Goal: Task Accomplishment & Management: Use online tool/utility

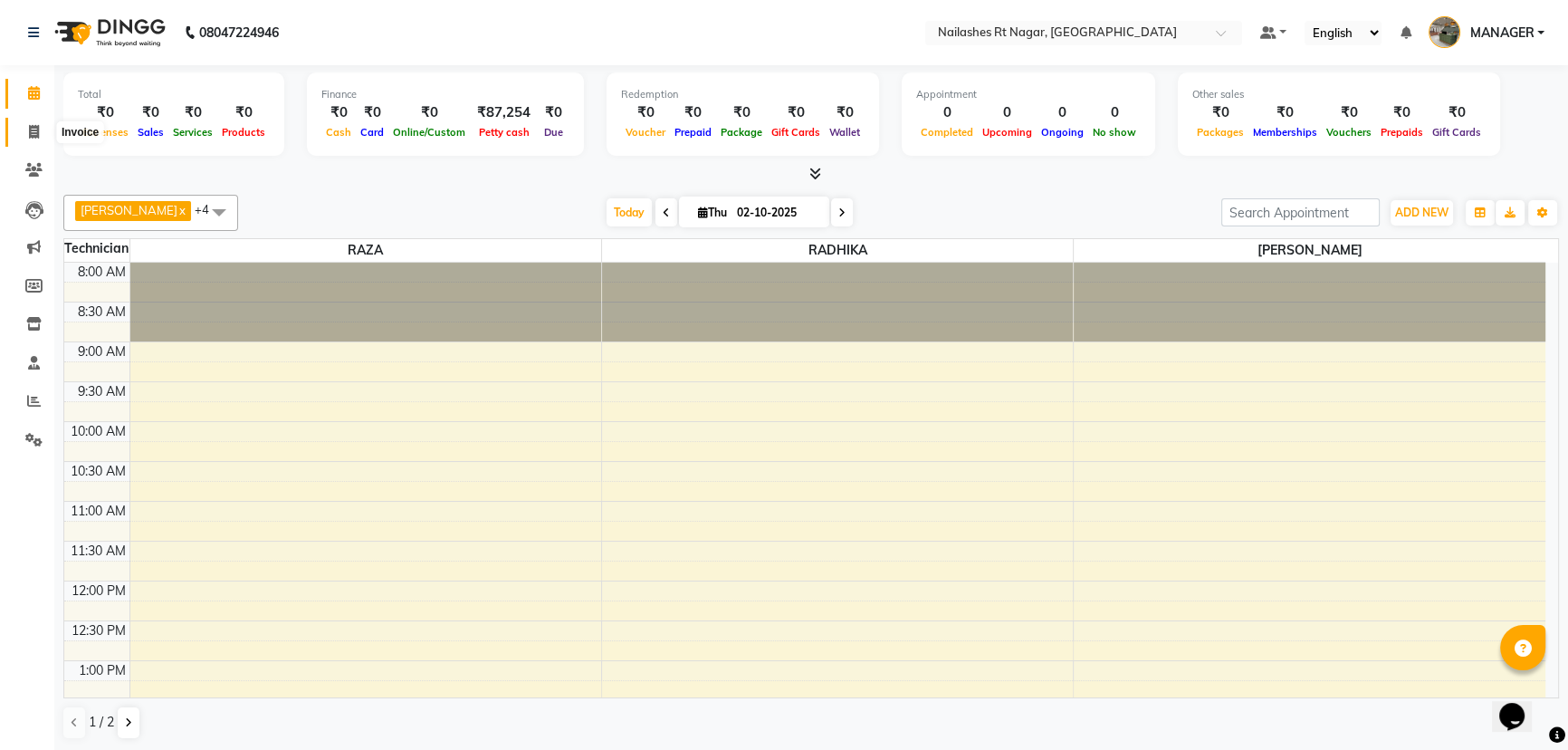
click at [27, 132] on span at bounding box center [34, 132] width 32 height 21
select select "8624"
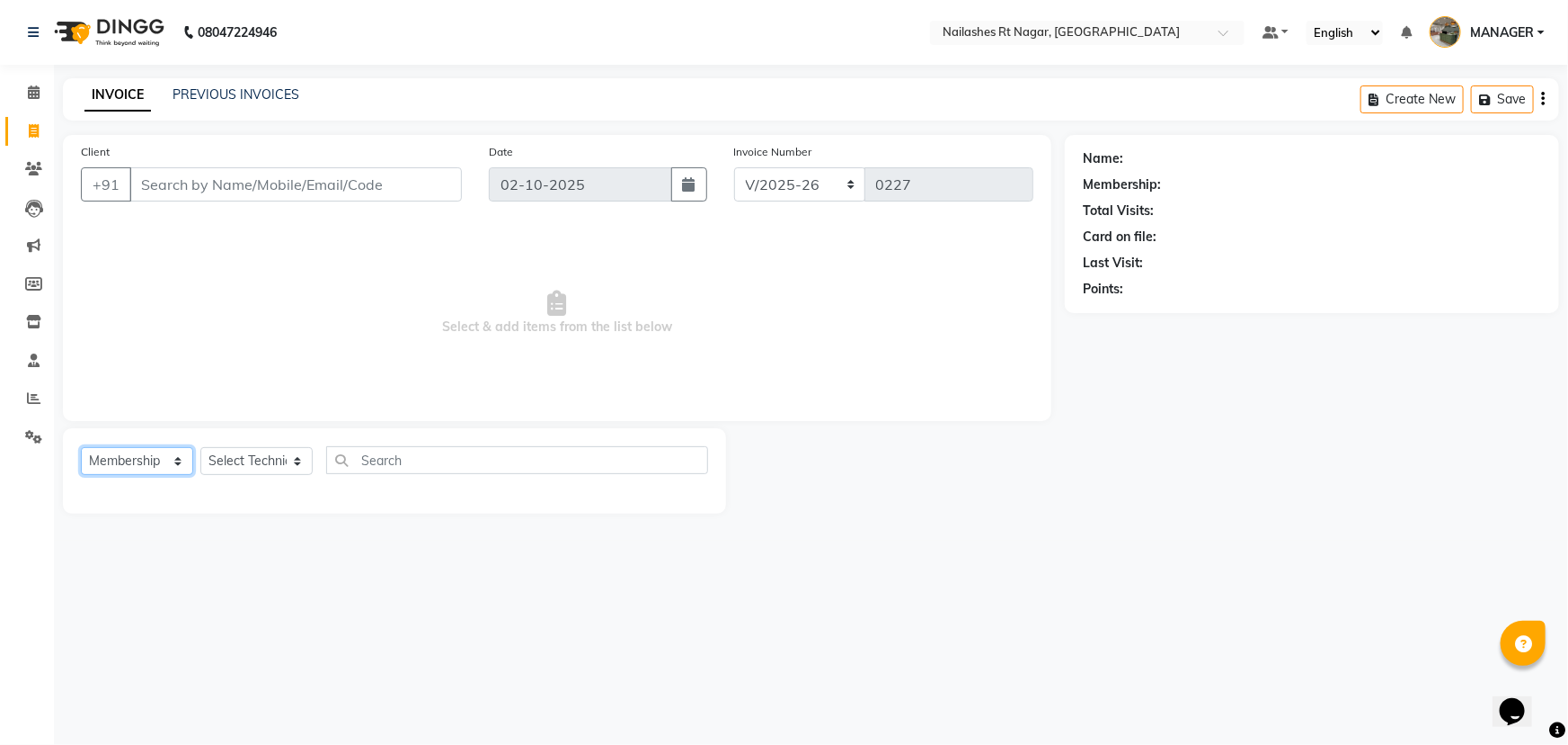
click at [133, 455] on select "Select Service Product Membership Package Voucher Prepaid Gift Card" at bounding box center [137, 460] width 113 height 28
select select "service"
click at [81, 447] on select "Select Service Product Membership Package Voucher Prepaid Gift Card" at bounding box center [137, 460] width 113 height 28
click at [215, 474] on select "Select Technician [PERSON_NAME] MANAGER RADHIKA [PERSON_NAME] [PERSON_NAME] [PE…" at bounding box center [257, 460] width 113 height 28
select select "86382"
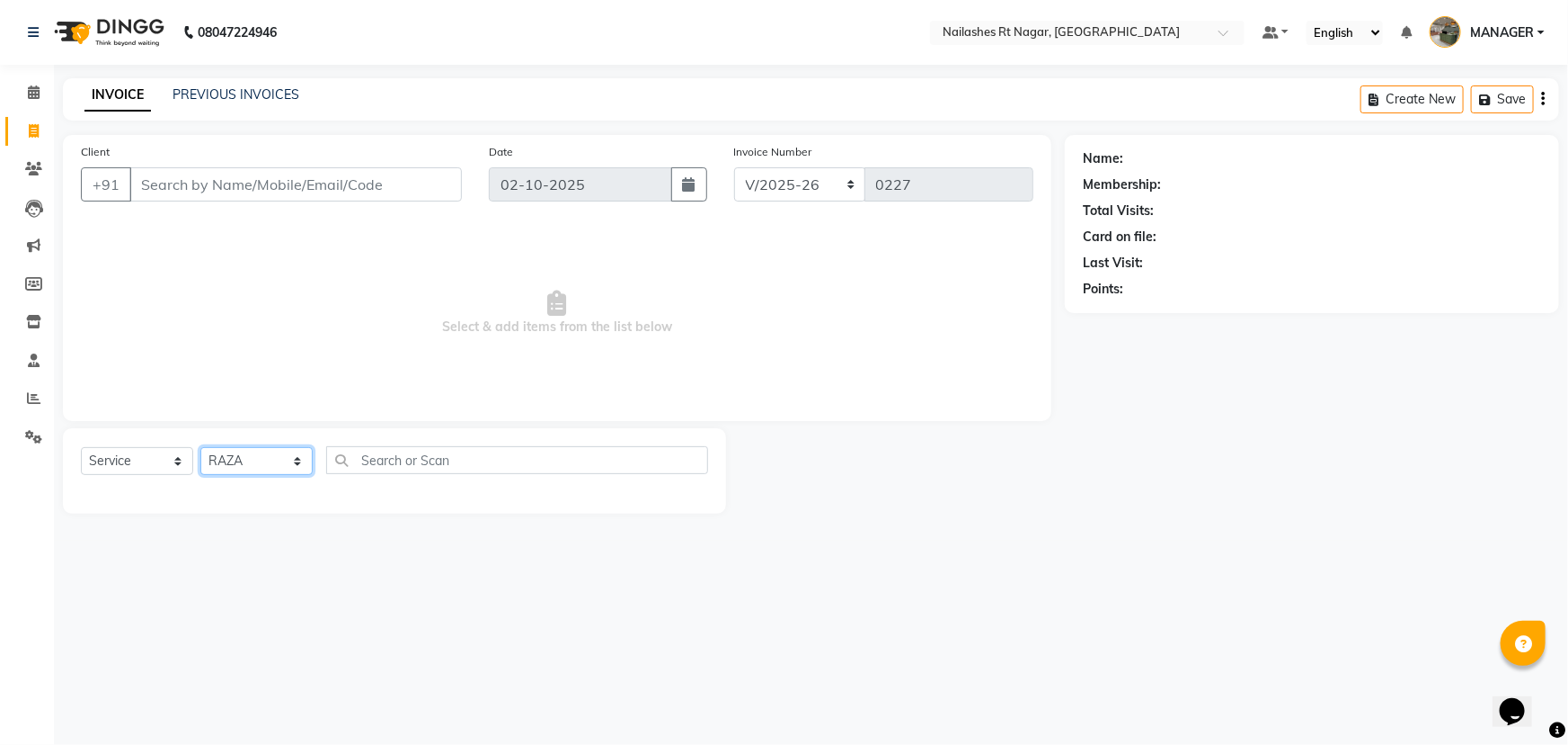
click at [200, 447] on select "Select Technician [PERSON_NAME] MANAGER RADHIKA [PERSON_NAME] [PERSON_NAME] [PE…" at bounding box center [257, 460] width 113 height 28
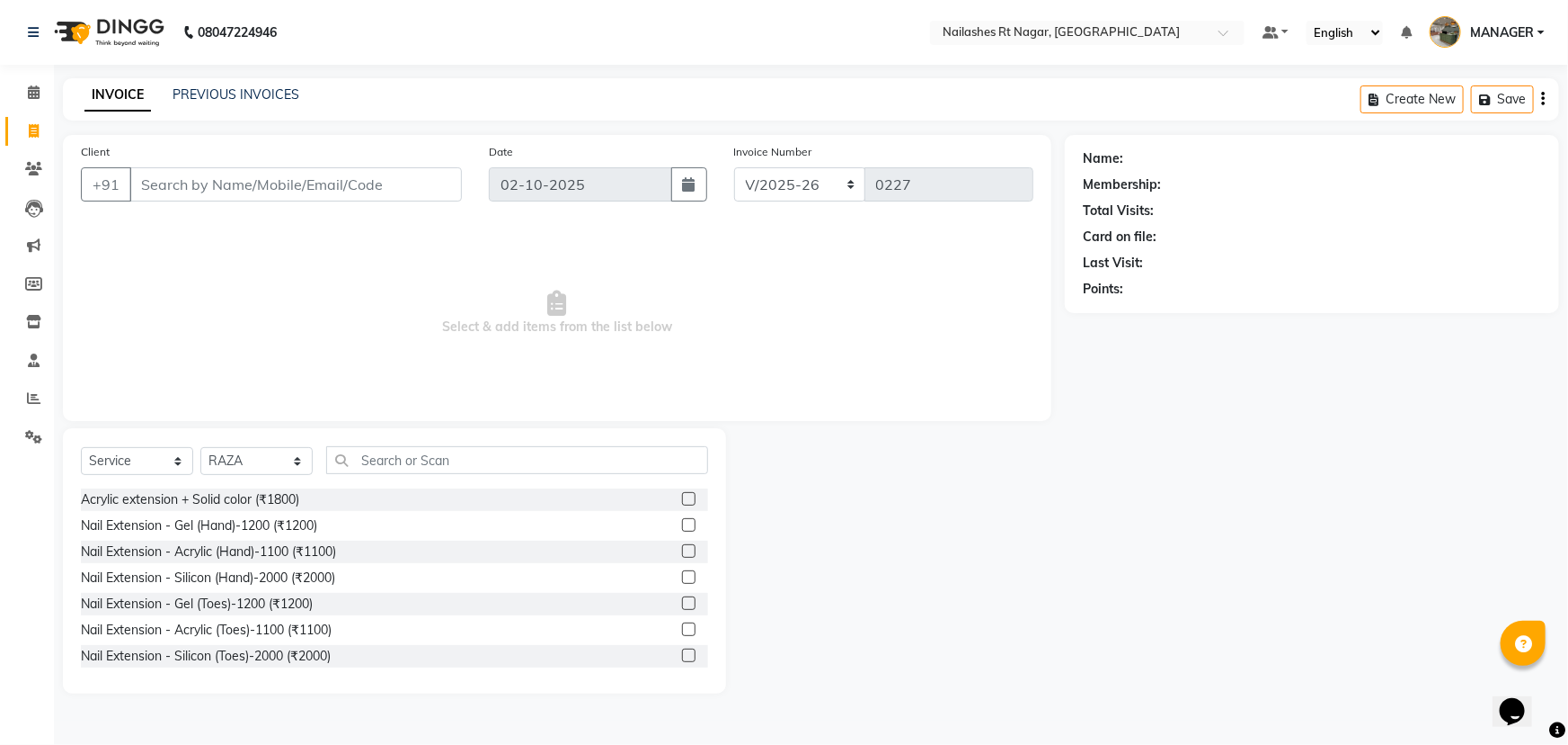
click at [573, 436] on div "Select Service Product Membership Package Voucher Prepaid Gift Card Select Tech…" at bounding box center [395, 560] width 664 height 265
click at [573, 459] on input "text" at bounding box center [516, 459] width 382 height 28
click at [422, 521] on div "Nail Extension - Gel (Hand)-1200 (₹1200)" at bounding box center [394, 526] width 627 height 23
click at [682, 527] on label at bounding box center [689, 525] width 14 height 14
click at [682, 527] on input "checkbox" at bounding box center [688, 526] width 12 height 12
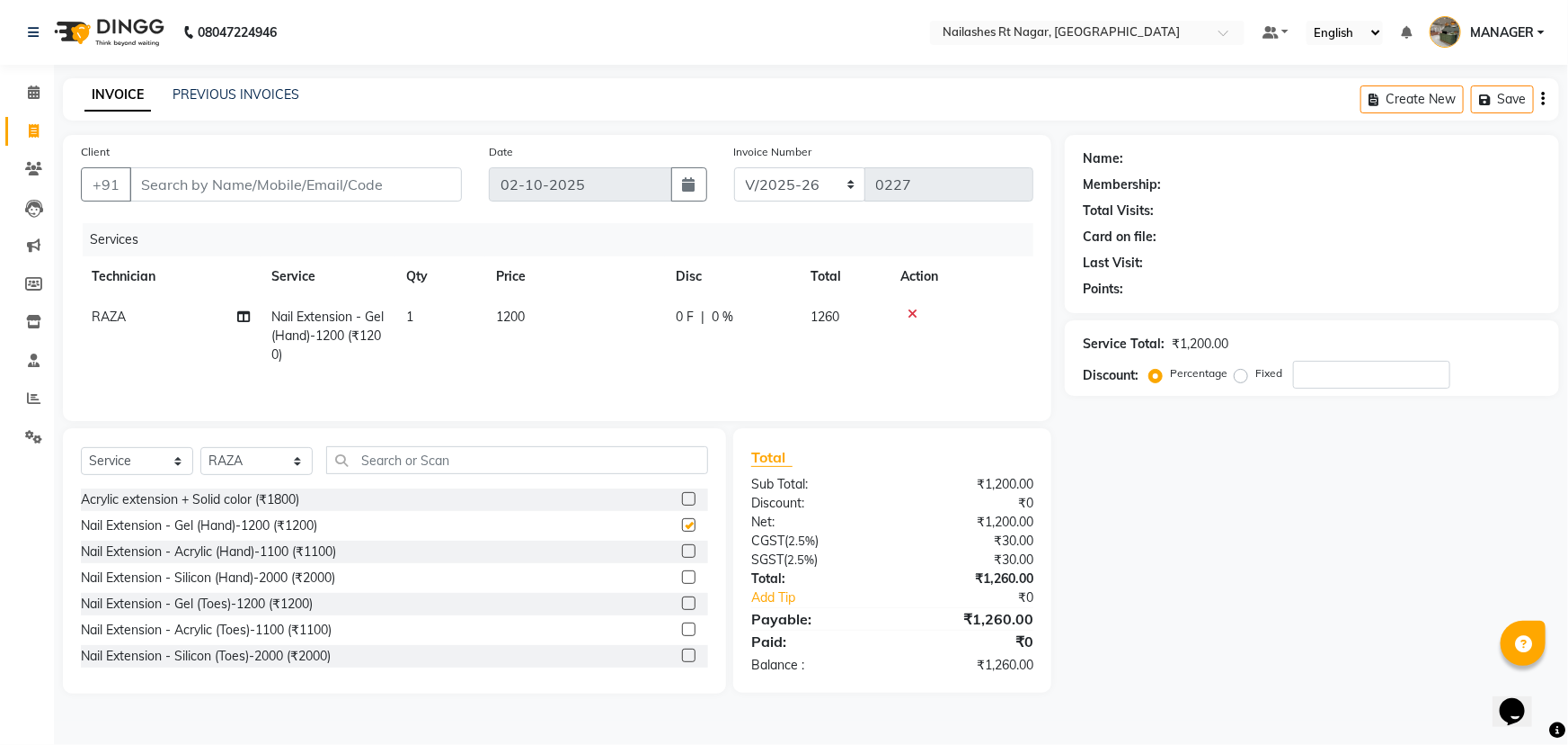
checkbox input "false"
drag, startPoint x: 530, startPoint y: 304, endPoint x: 528, endPoint y: 319, distance: 15.1
click at [528, 319] on td "1200" at bounding box center [575, 335] width 180 height 78
select select "86382"
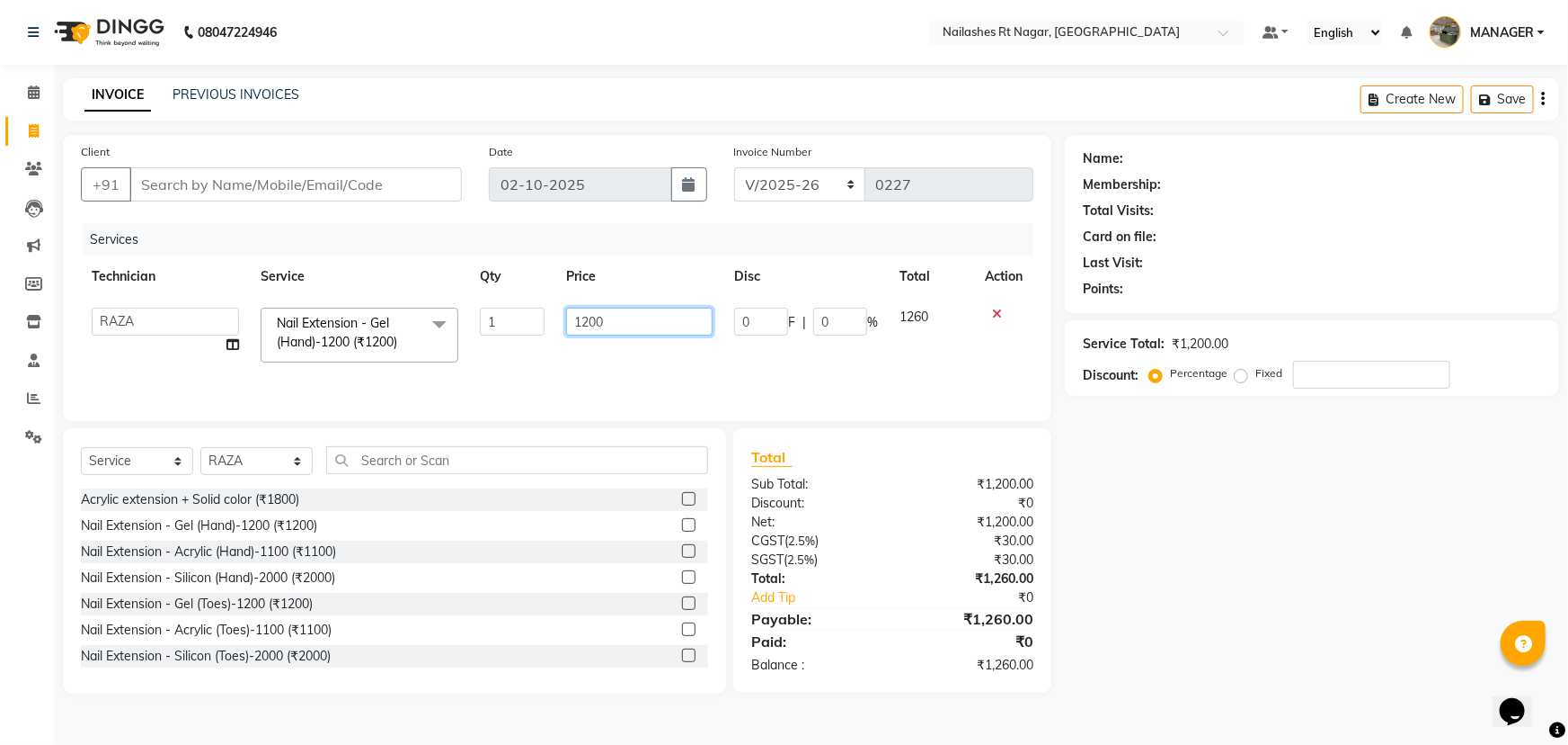
click at [669, 325] on input "1200" at bounding box center [639, 321] width 146 height 28
type input "1"
type input "1300"
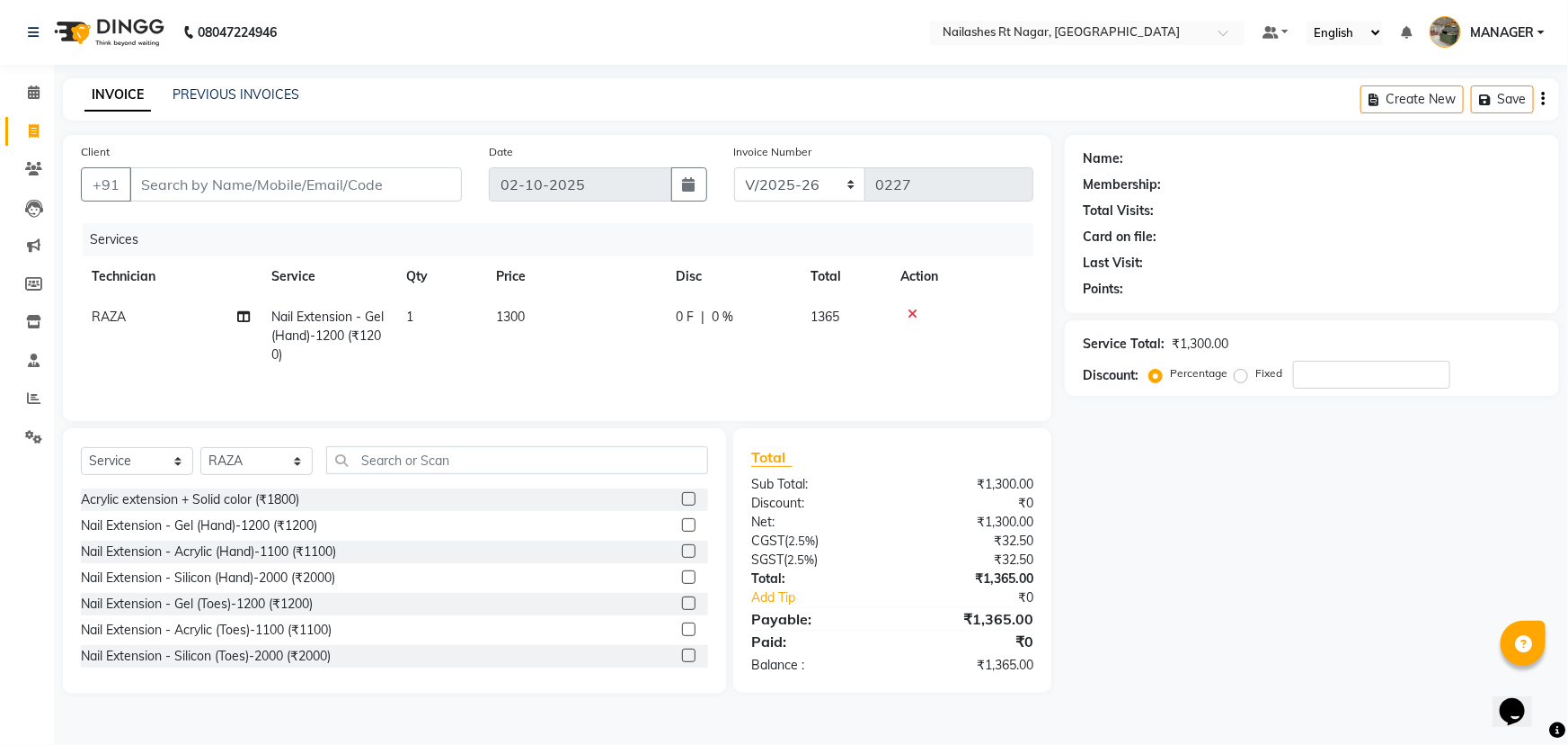
click at [673, 370] on tr "RAZA Nail Extension - Gel (Hand)-1200 (₹1200) 1 1300 0 F | 0 % 1365" at bounding box center [557, 335] width 953 height 78
click at [425, 465] on input "text" at bounding box center [516, 459] width 382 height 28
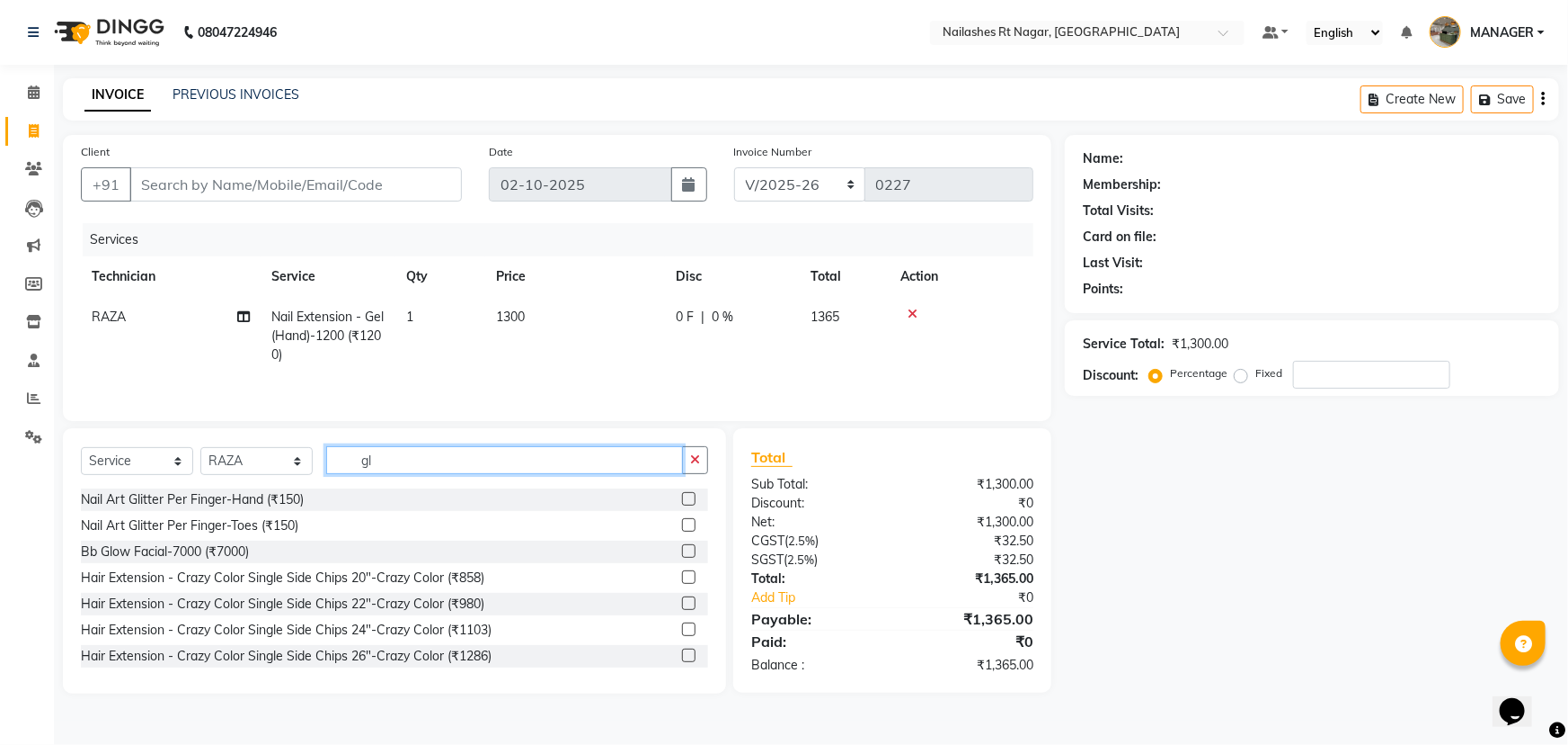
type input "gl"
click at [332, 495] on div "Nail Art Glitter Per Finger-Hand (₹150)" at bounding box center [394, 499] width 627 height 23
click at [682, 496] on label at bounding box center [689, 499] width 14 height 14
click at [682, 496] on input "checkbox" at bounding box center [688, 500] width 12 height 12
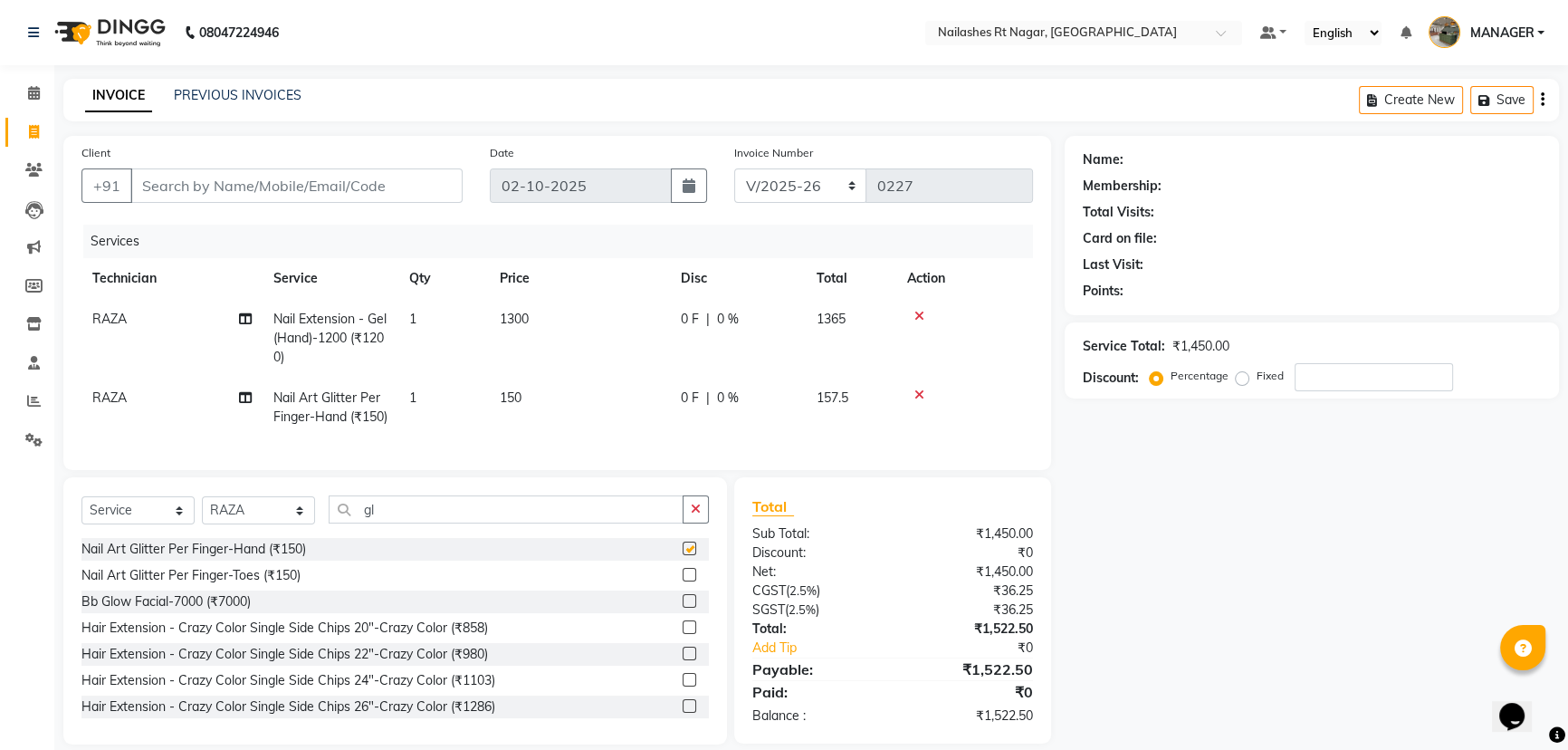
checkbox input "false"
click at [546, 395] on td "150" at bounding box center [579, 408] width 181 height 60
select select "86382"
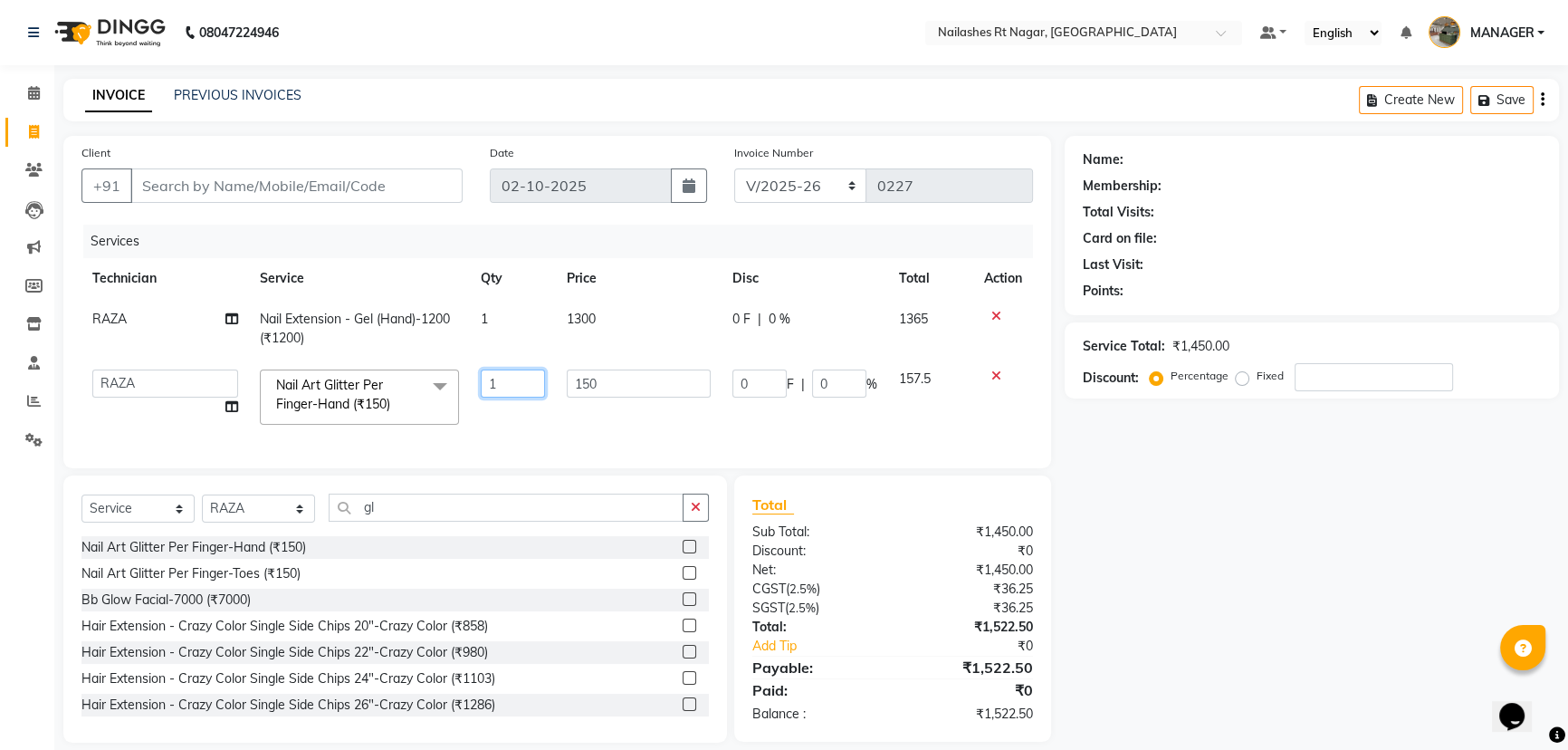
click at [523, 386] on input "1" at bounding box center [512, 383] width 65 height 28
type input "10"
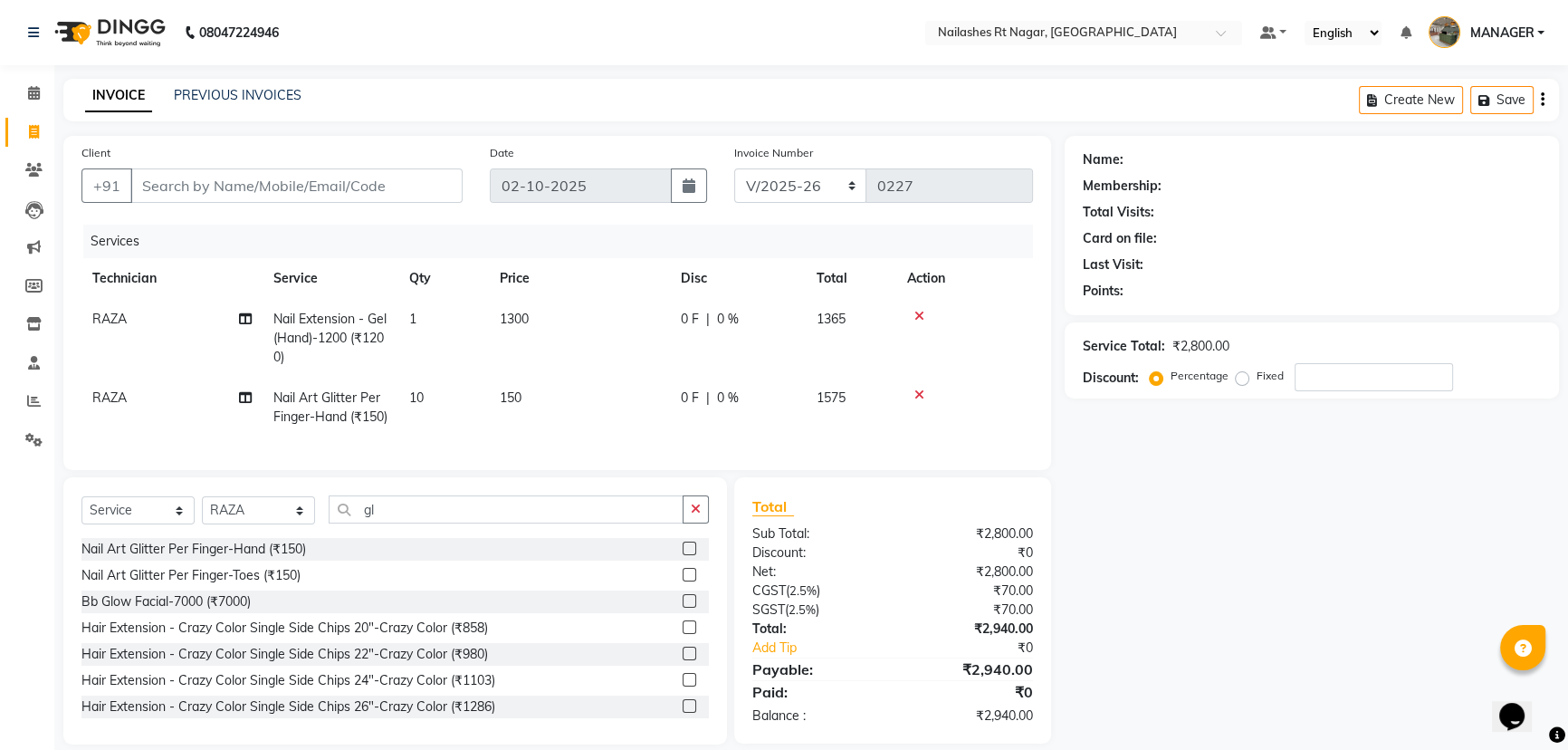
click at [598, 417] on td "150" at bounding box center [579, 408] width 181 height 60
select select "86382"
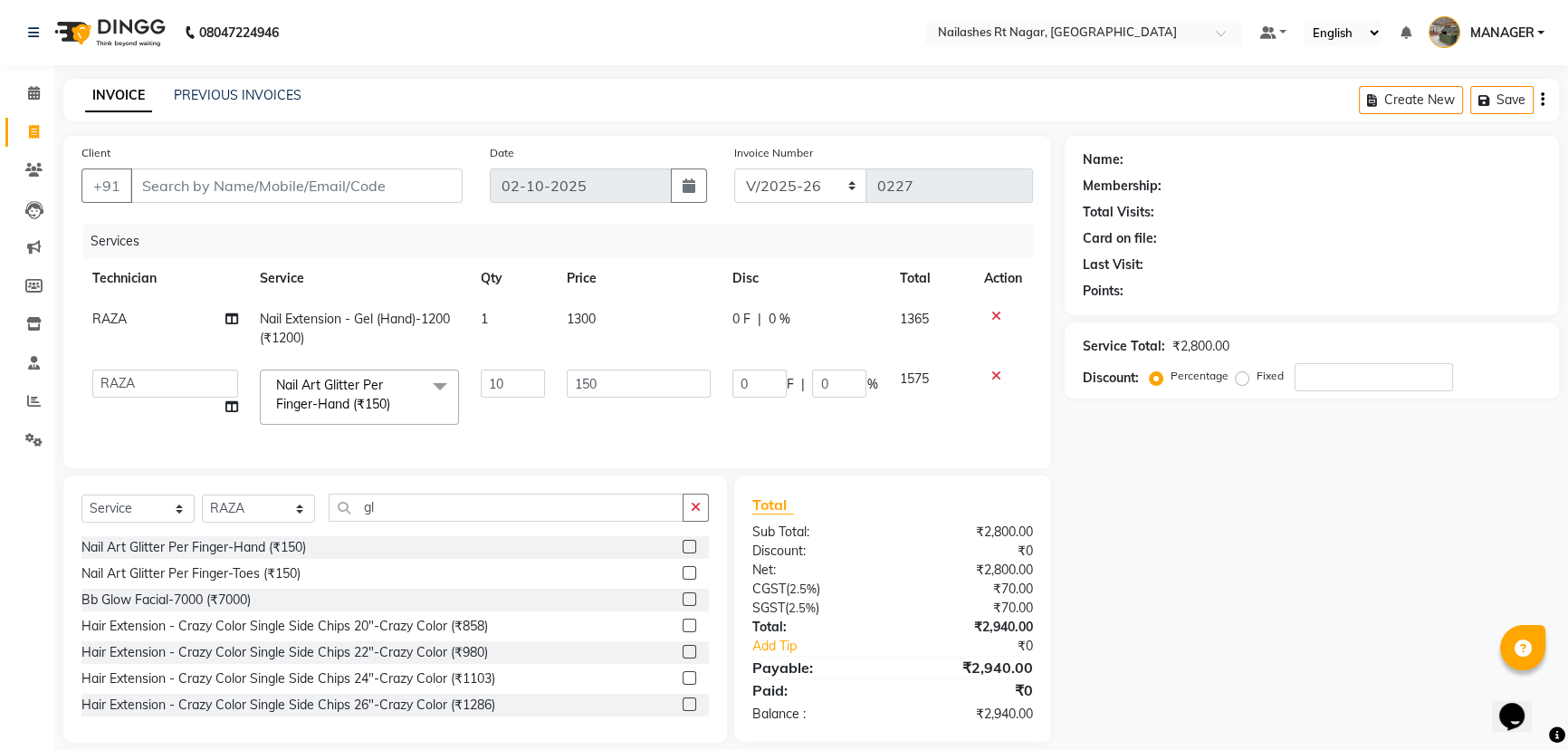
scroll to position [32, 0]
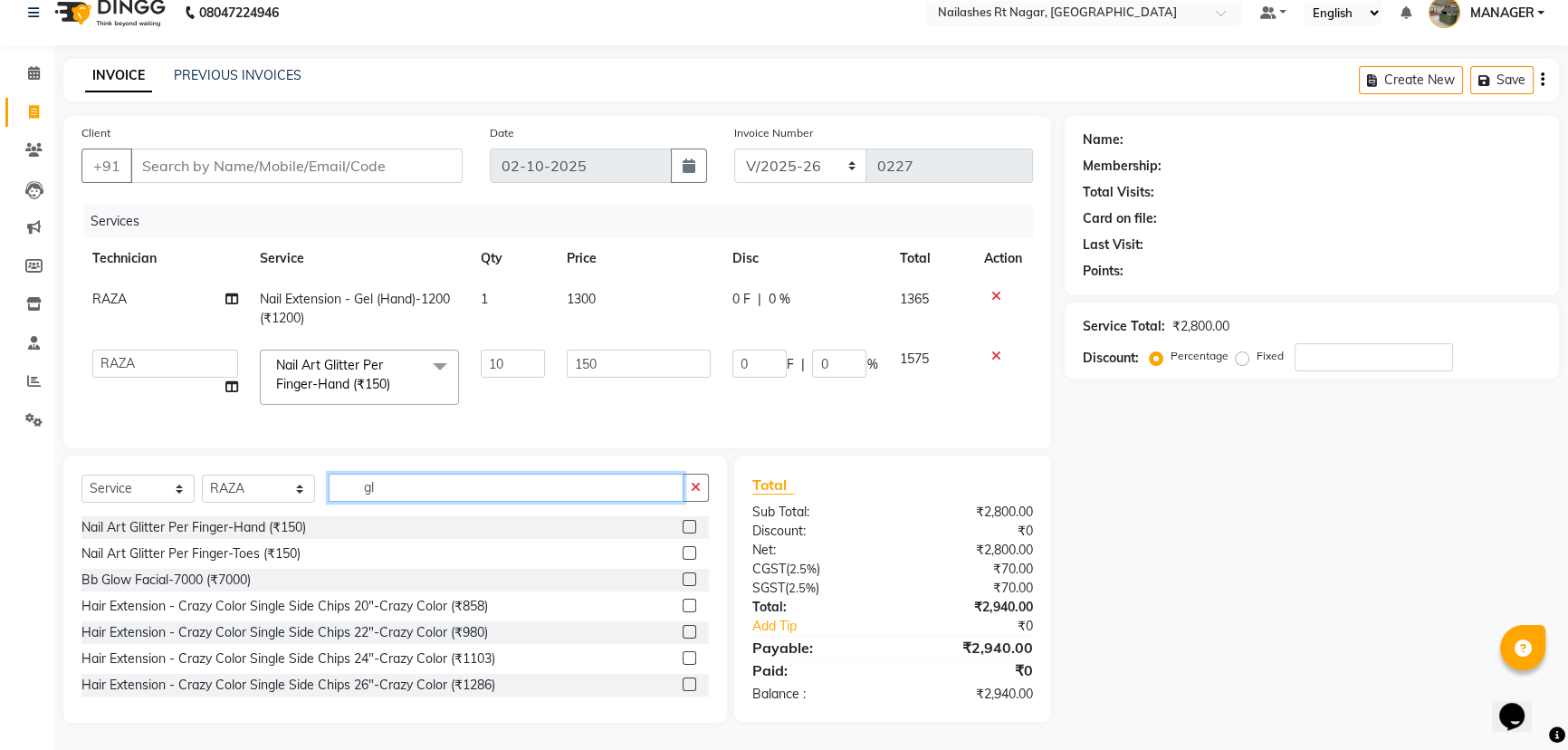
click at [612, 491] on input "gl" at bounding box center [505, 487] width 355 height 28
type input "g"
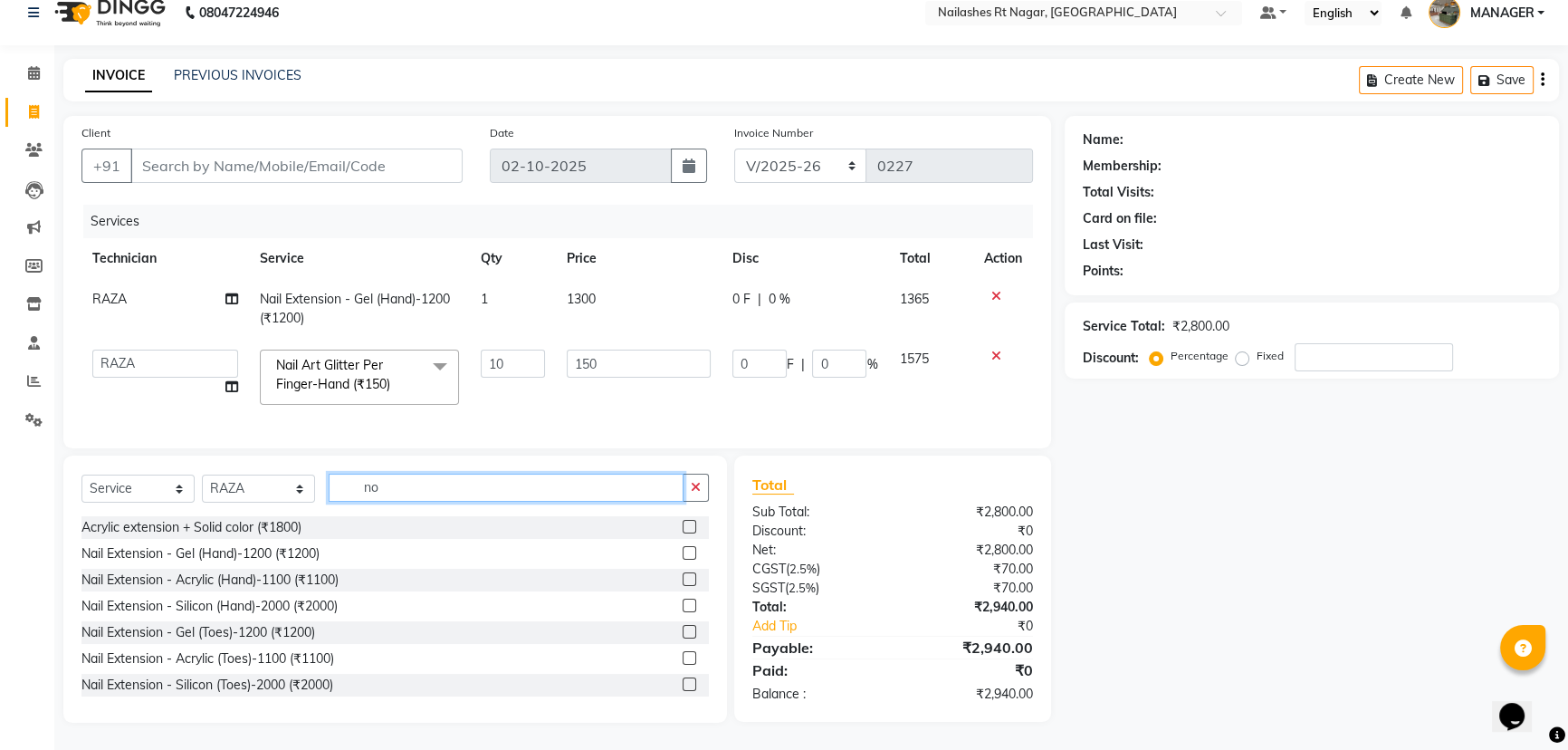
scroll to position [31, 0]
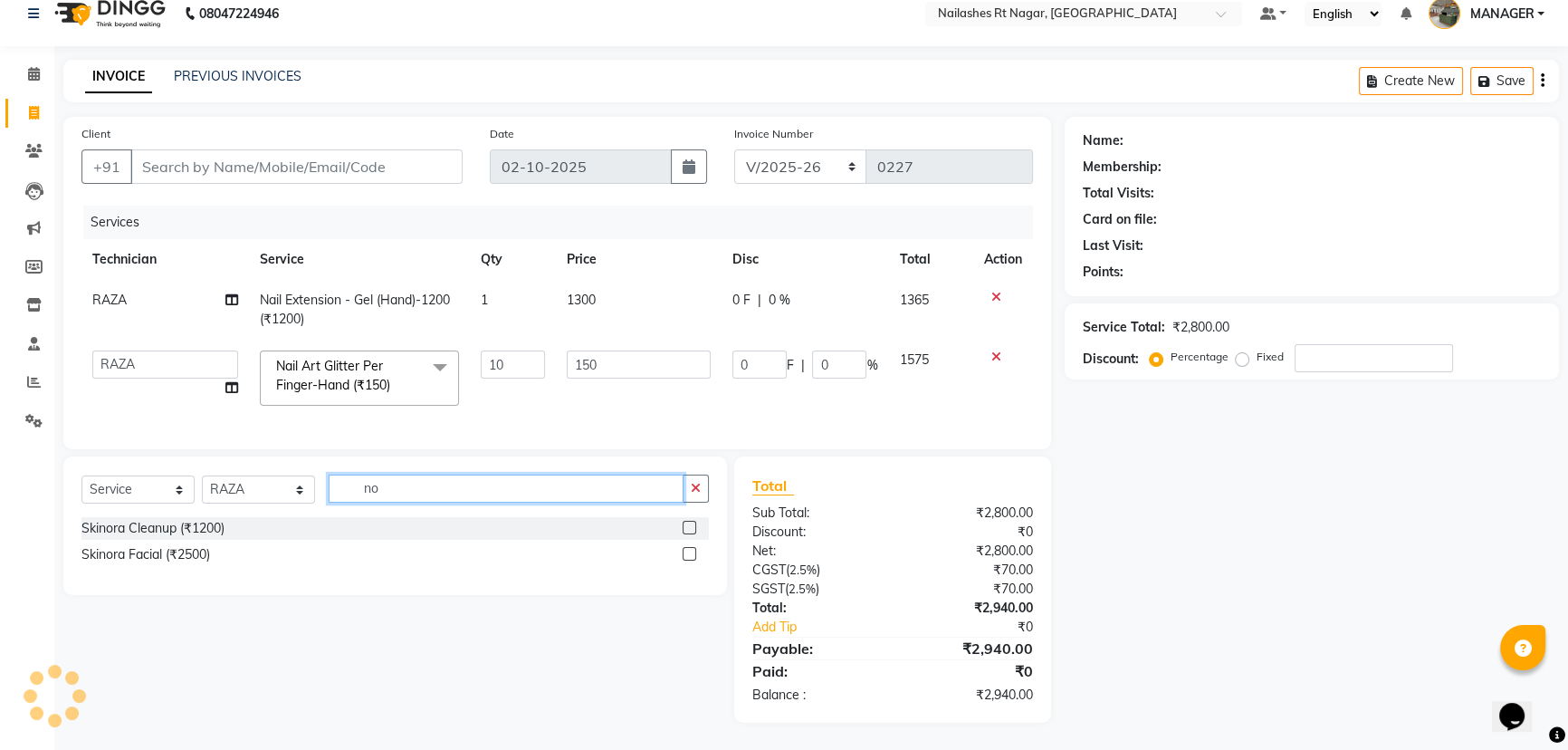
type input "n"
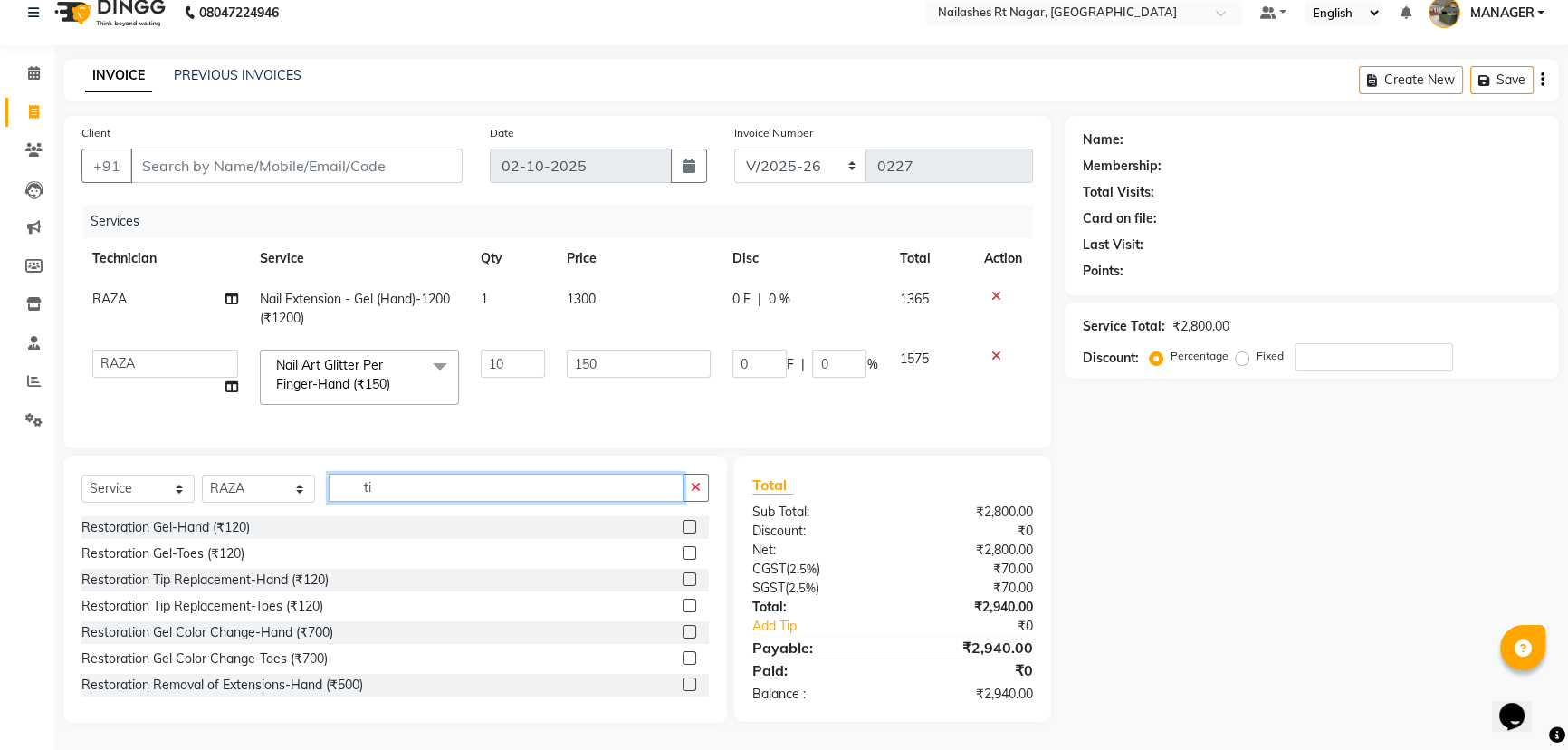
type input "ti"
click at [683, 519] on label at bounding box center [689, 526] width 14 height 14
click at [683, 521] on input "checkbox" at bounding box center [688, 527] width 12 height 12
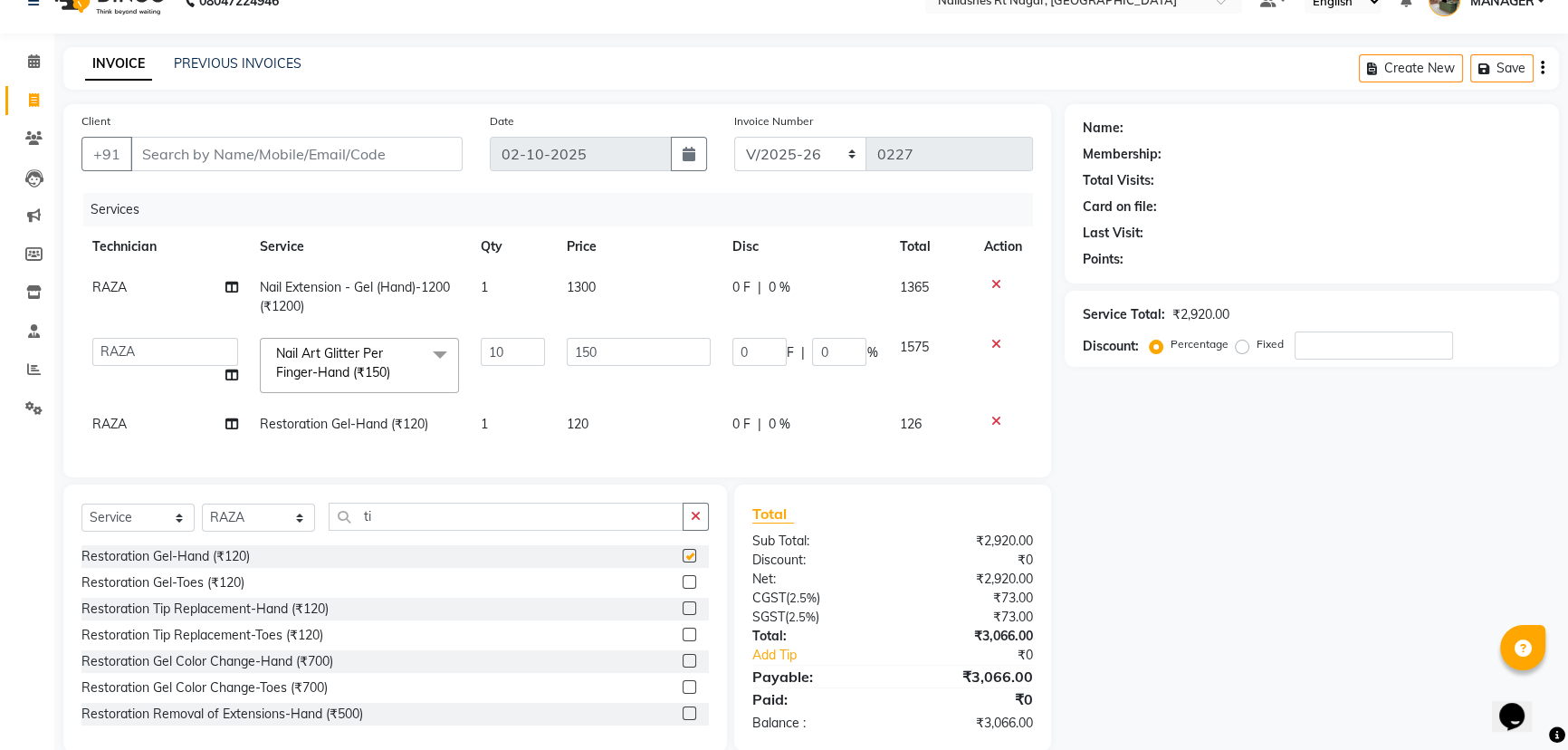
checkbox input "false"
click at [656, 431] on td "120" at bounding box center [639, 424] width 166 height 41
select select "86382"
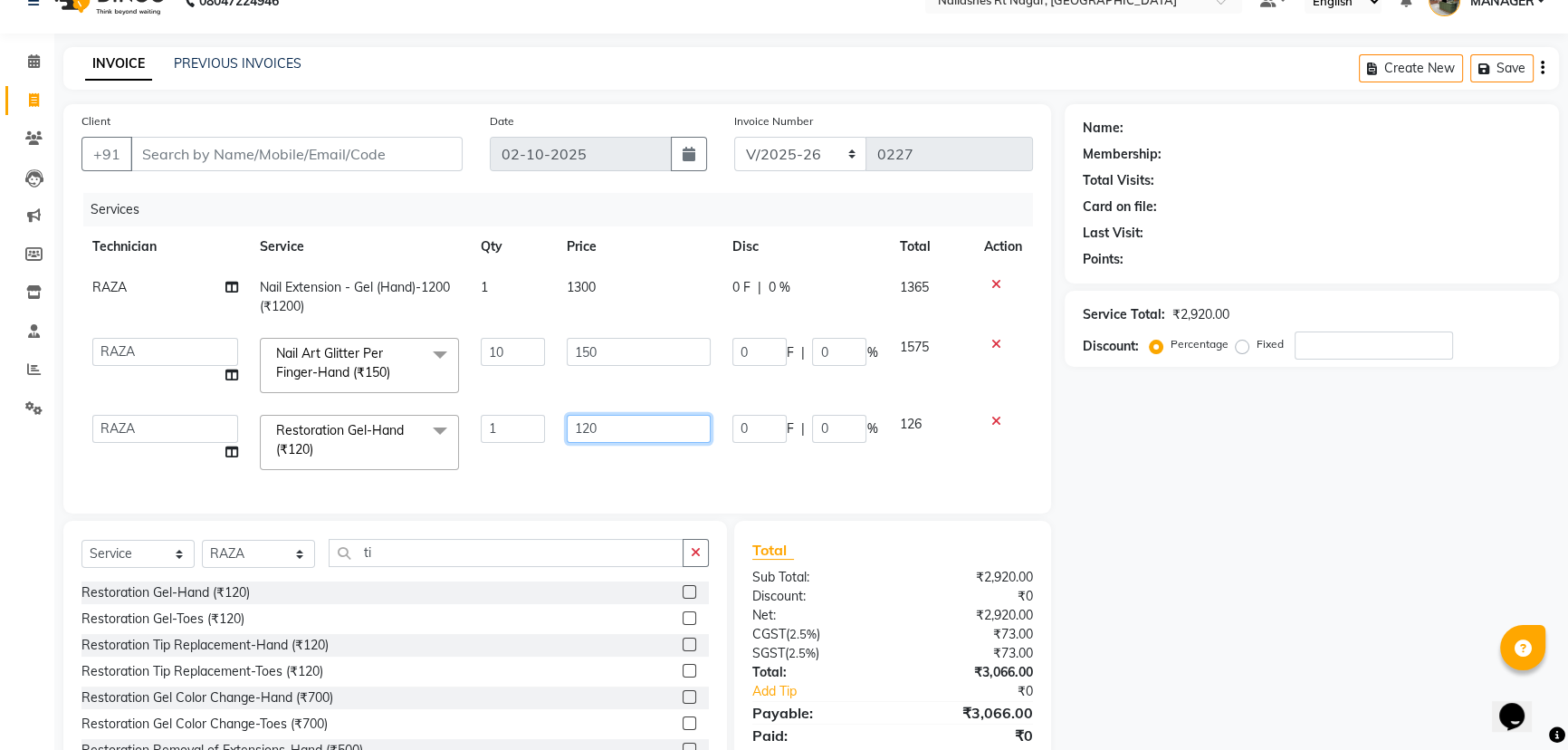
click at [652, 426] on input "120" at bounding box center [639, 429] width 144 height 28
type input "1"
type input "500"
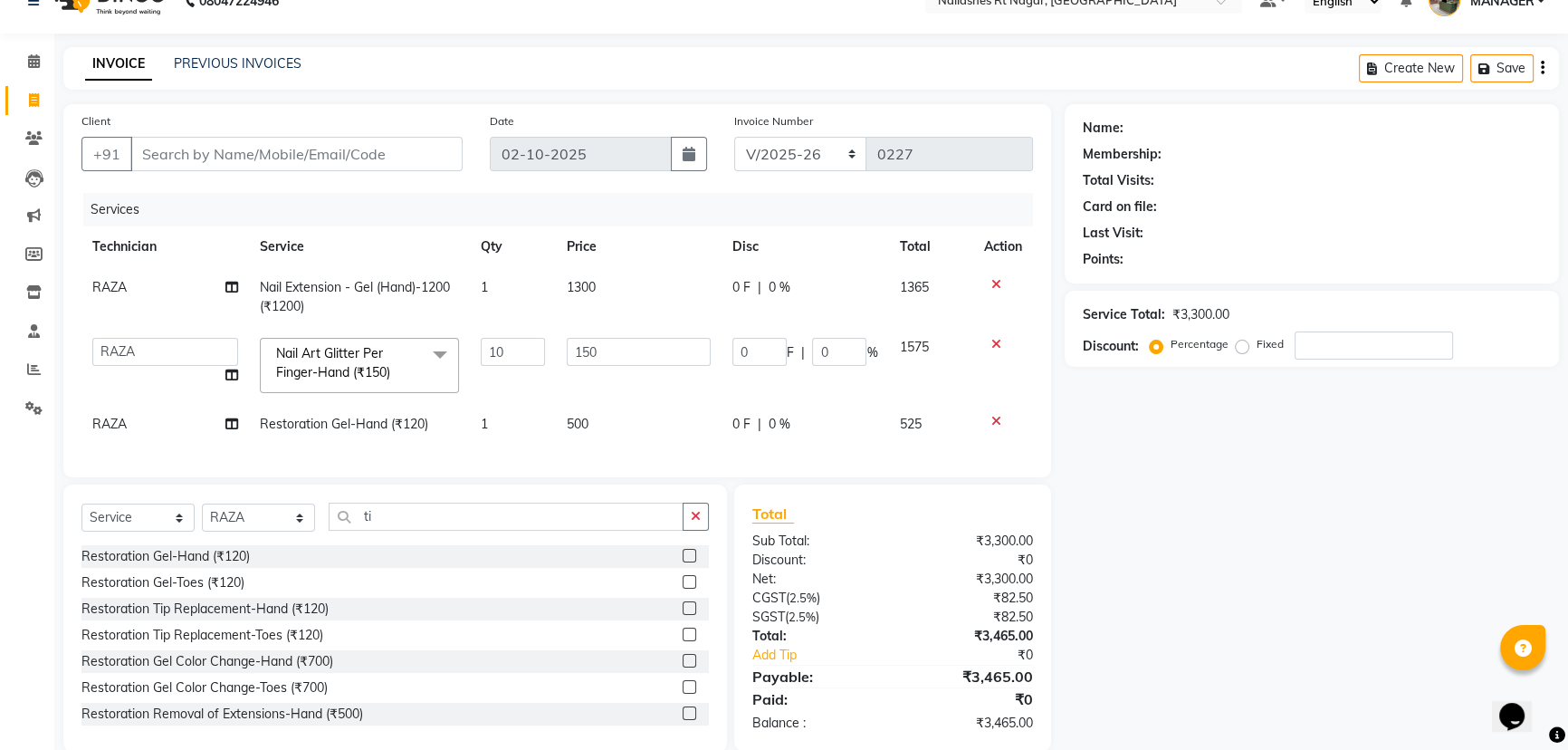
click at [664, 477] on div "Client +91 Date [DATE] Invoice Number BTH/2025-26 RED/2025-26 V/2025 V/[PHONE_N…" at bounding box center [557, 290] width 988 height 373
click at [1376, 347] on input "number" at bounding box center [1374, 345] width 158 height 28
type input "1"
type input "15"
type input "1"
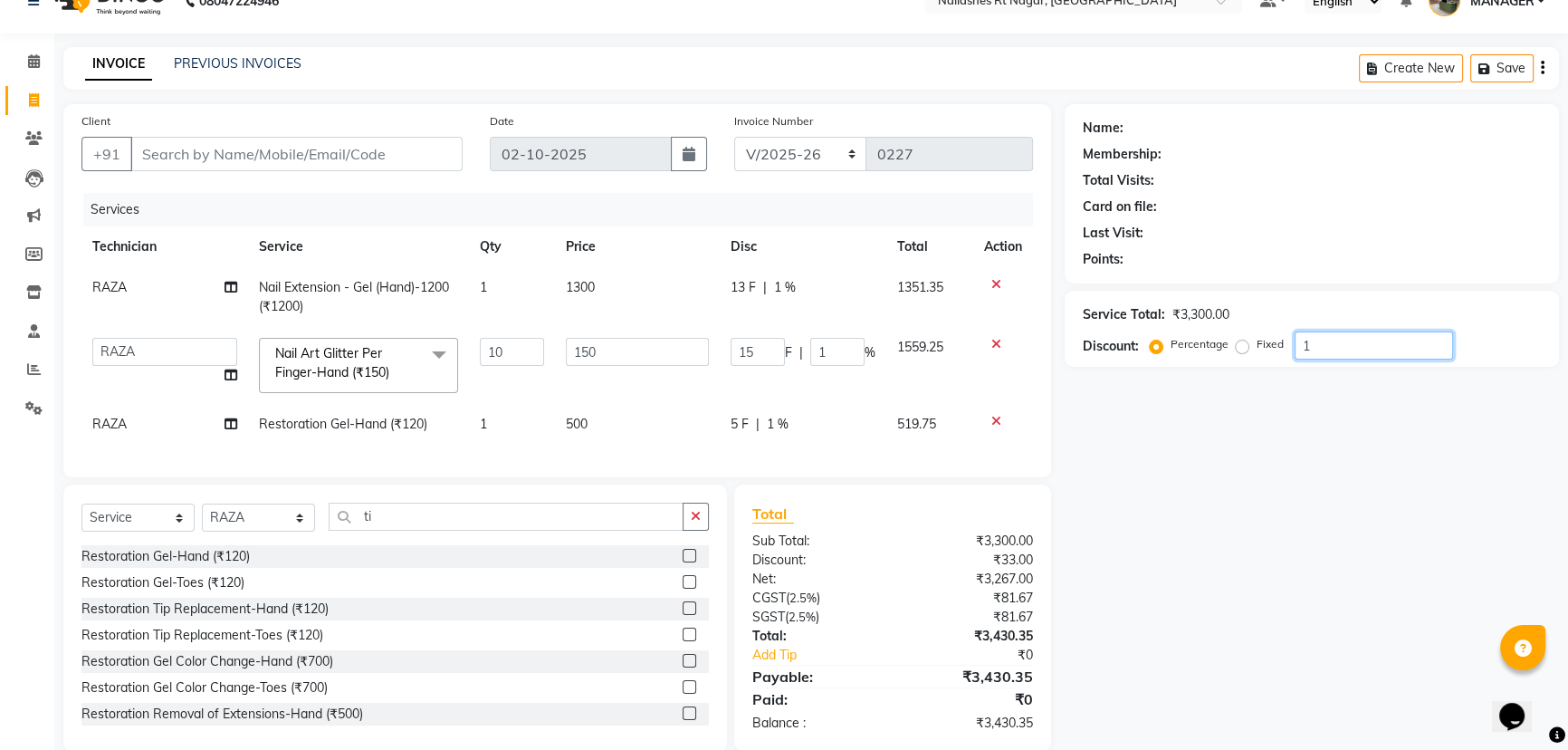
type input "10"
type input "150"
type input "10"
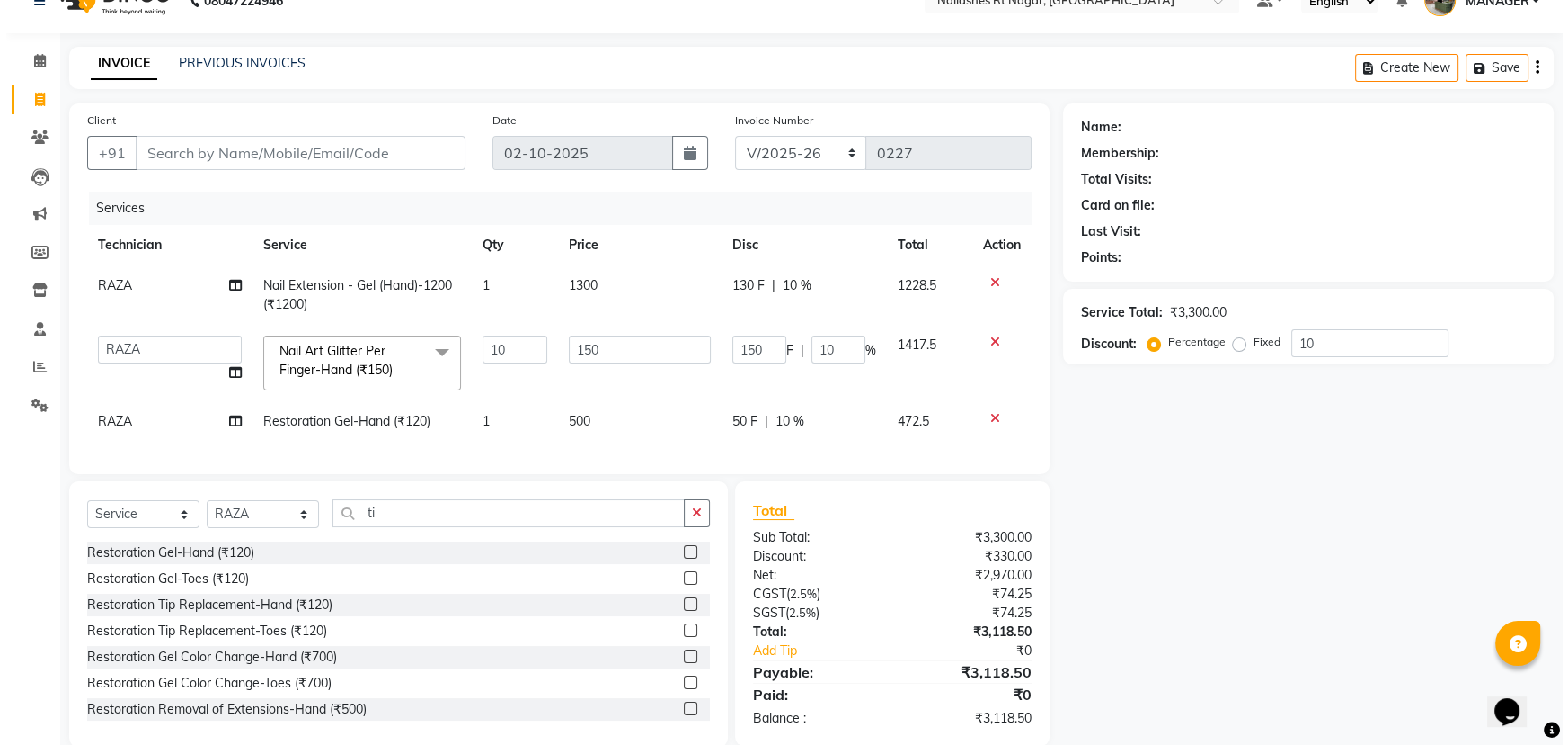
scroll to position [72, 0]
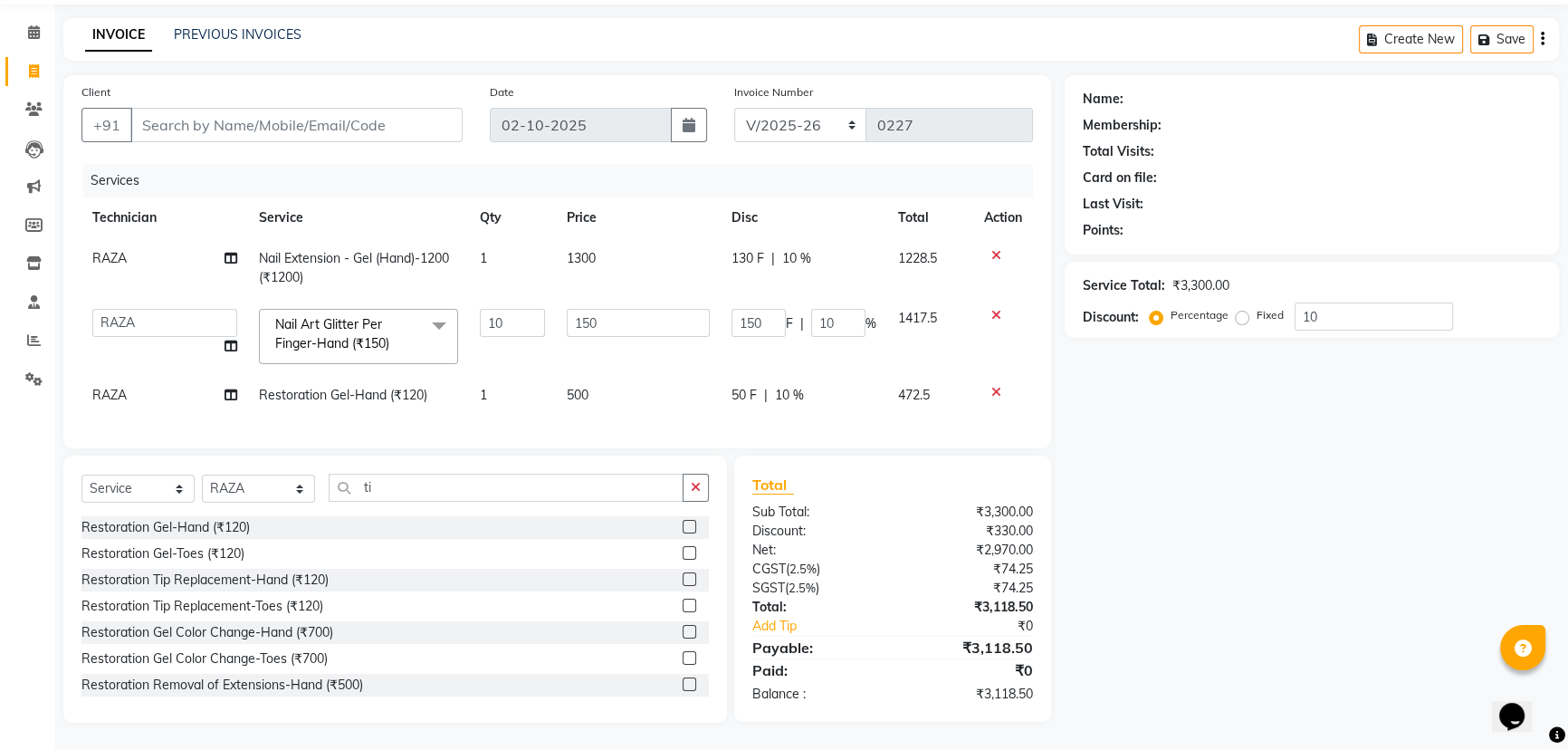
click at [1203, 567] on div "Name: Membership: Total Visits: Card on file: Last Visit: Points: Service Total…" at bounding box center [1318, 399] width 508 height 648
click at [595, 377] on td "500" at bounding box center [639, 395] width 166 height 41
select select "86382"
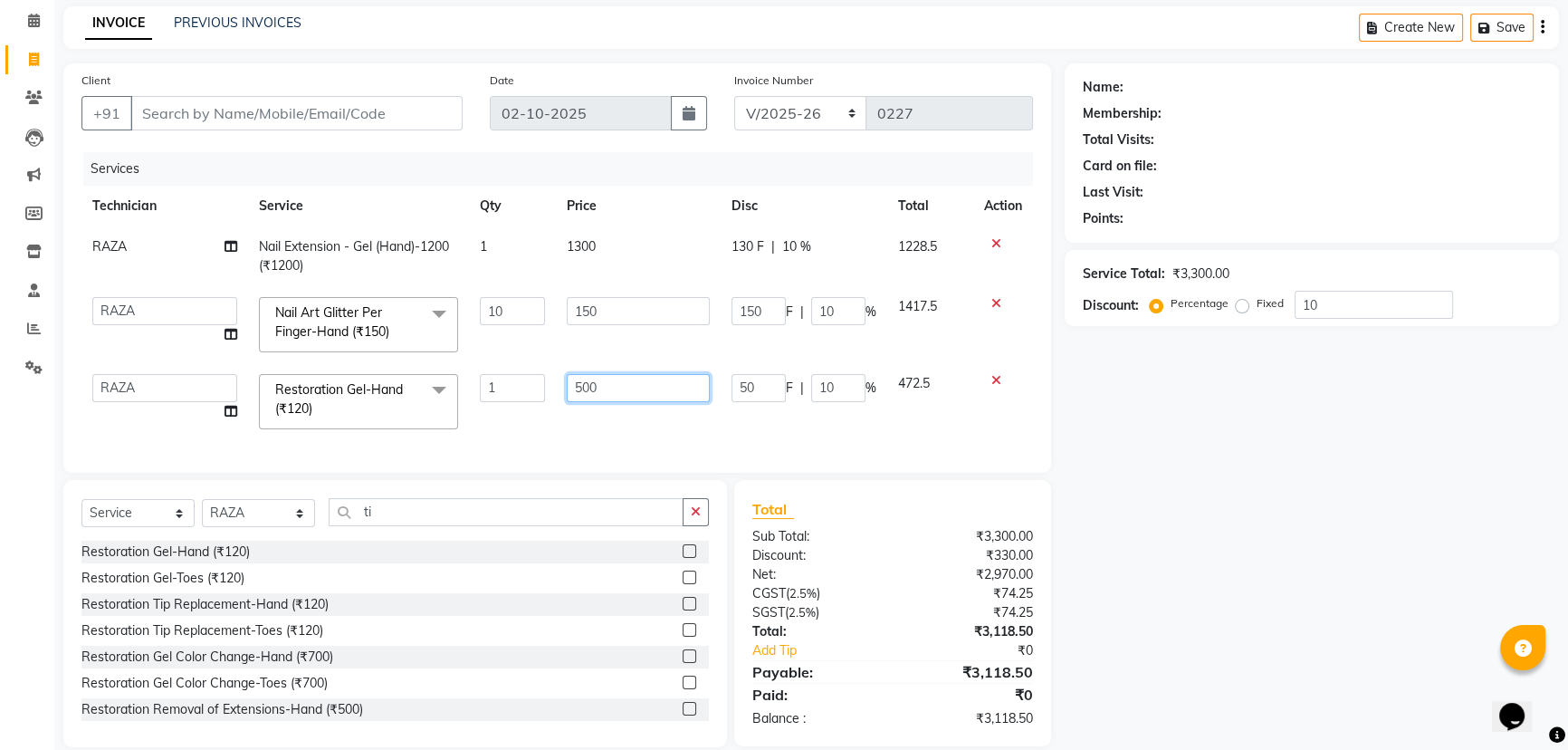
click at [647, 385] on input "500" at bounding box center [639, 388] width 144 height 28
type input "5"
type input "200"
click at [1168, 483] on div "Name: Membership: Total Visits: Card on file: Last Visit: Points: Service Total…" at bounding box center [1318, 405] width 508 height 683
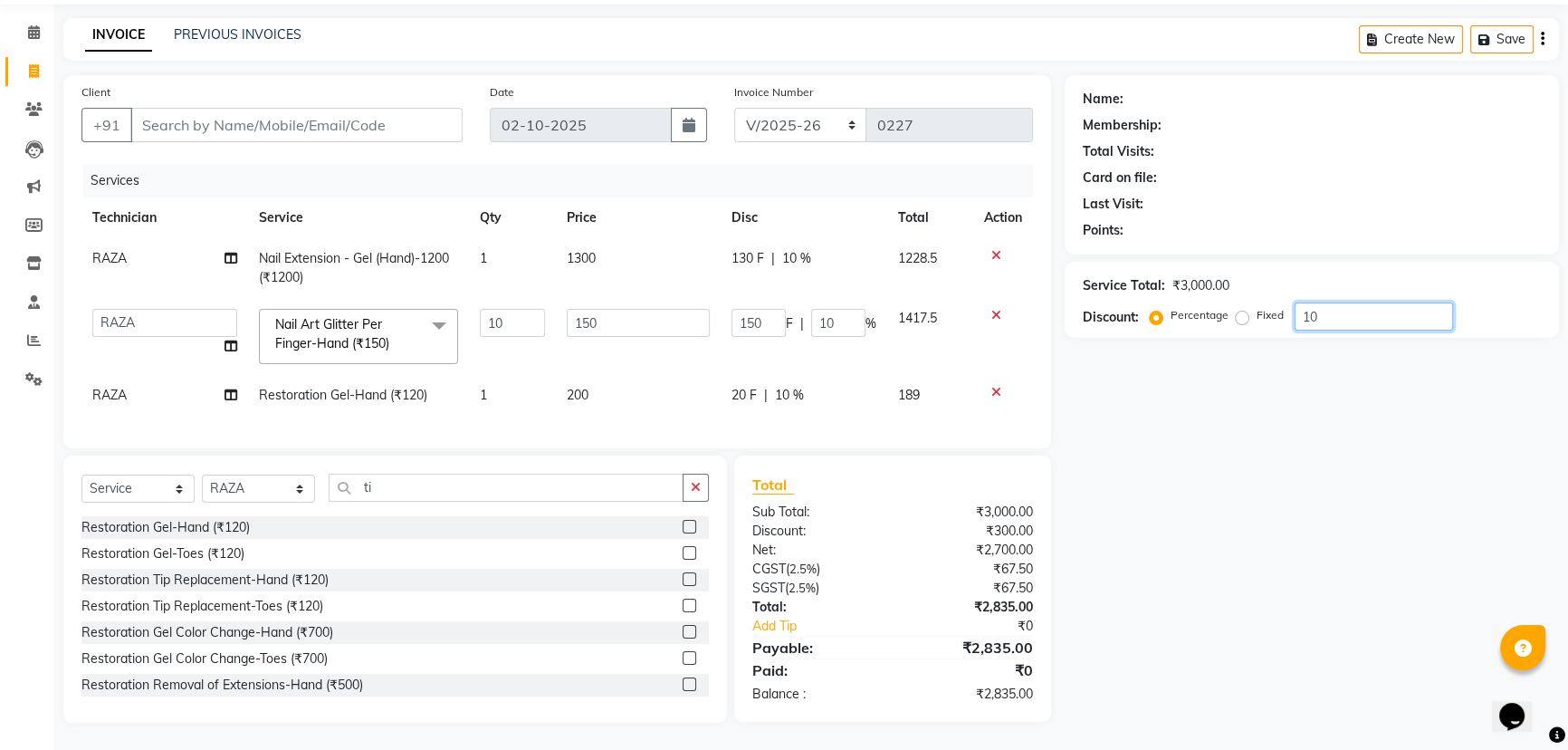
click at [1355, 304] on input "10" at bounding box center [1374, 316] width 158 height 28
type input "1"
type input "15"
type input "1"
type input "12"
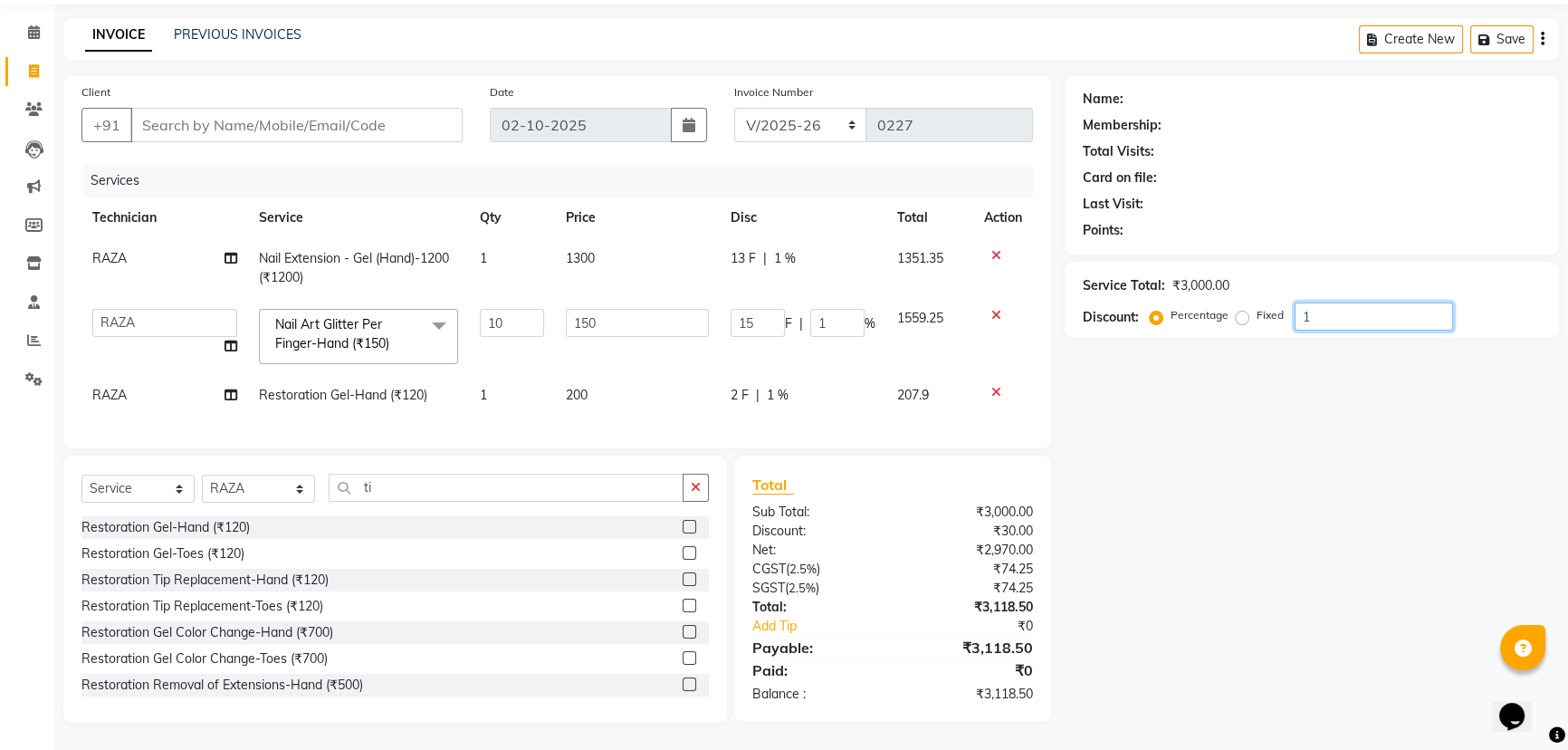
type input "180"
type input "12"
drag, startPoint x: 1364, startPoint y: 307, endPoint x: 1362, endPoint y: 326, distance: 19.1
click at [1364, 313] on input "12" at bounding box center [1374, 316] width 158 height 28
type input "1"
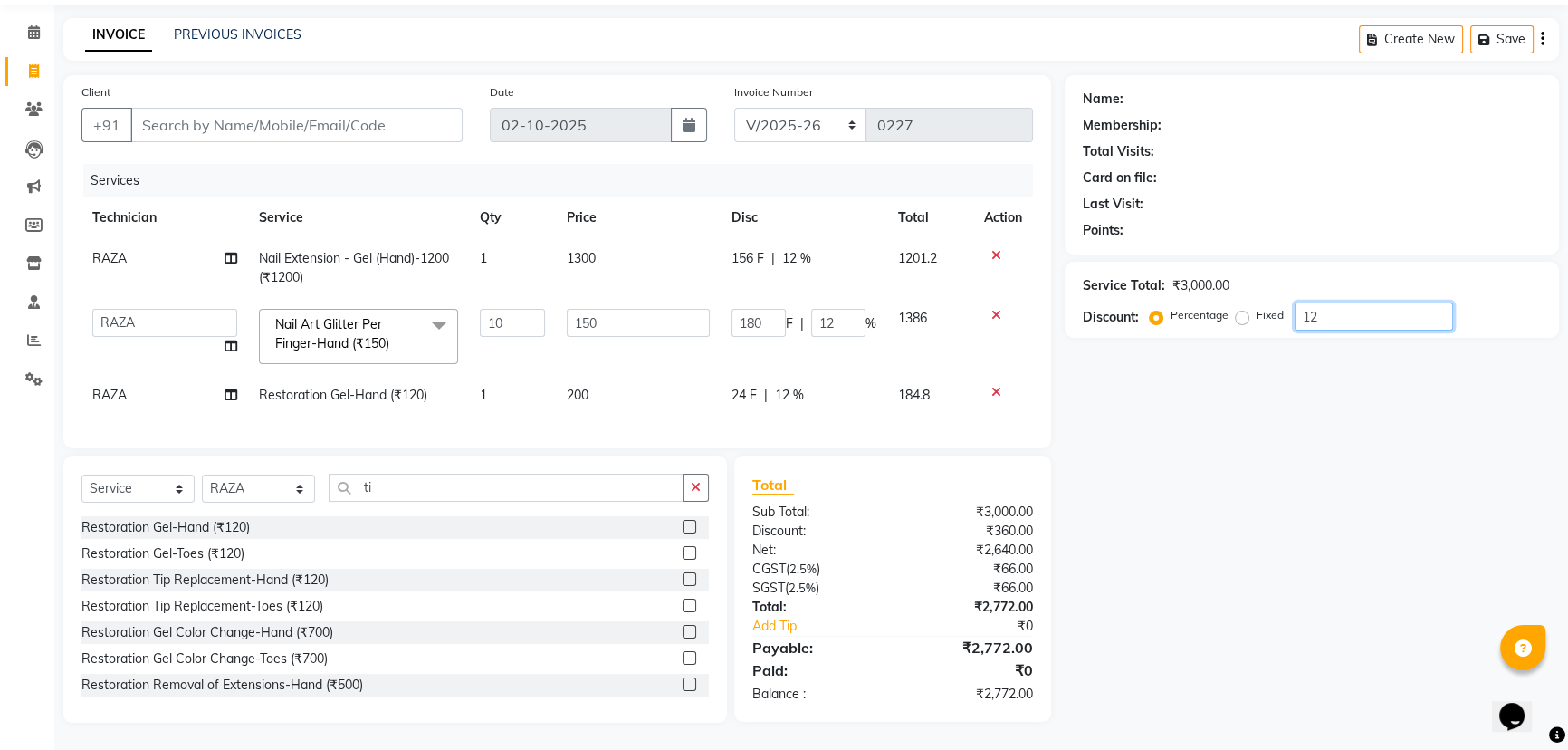
type input "15"
type input "1"
type input "10"
type input "150"
type input "10"
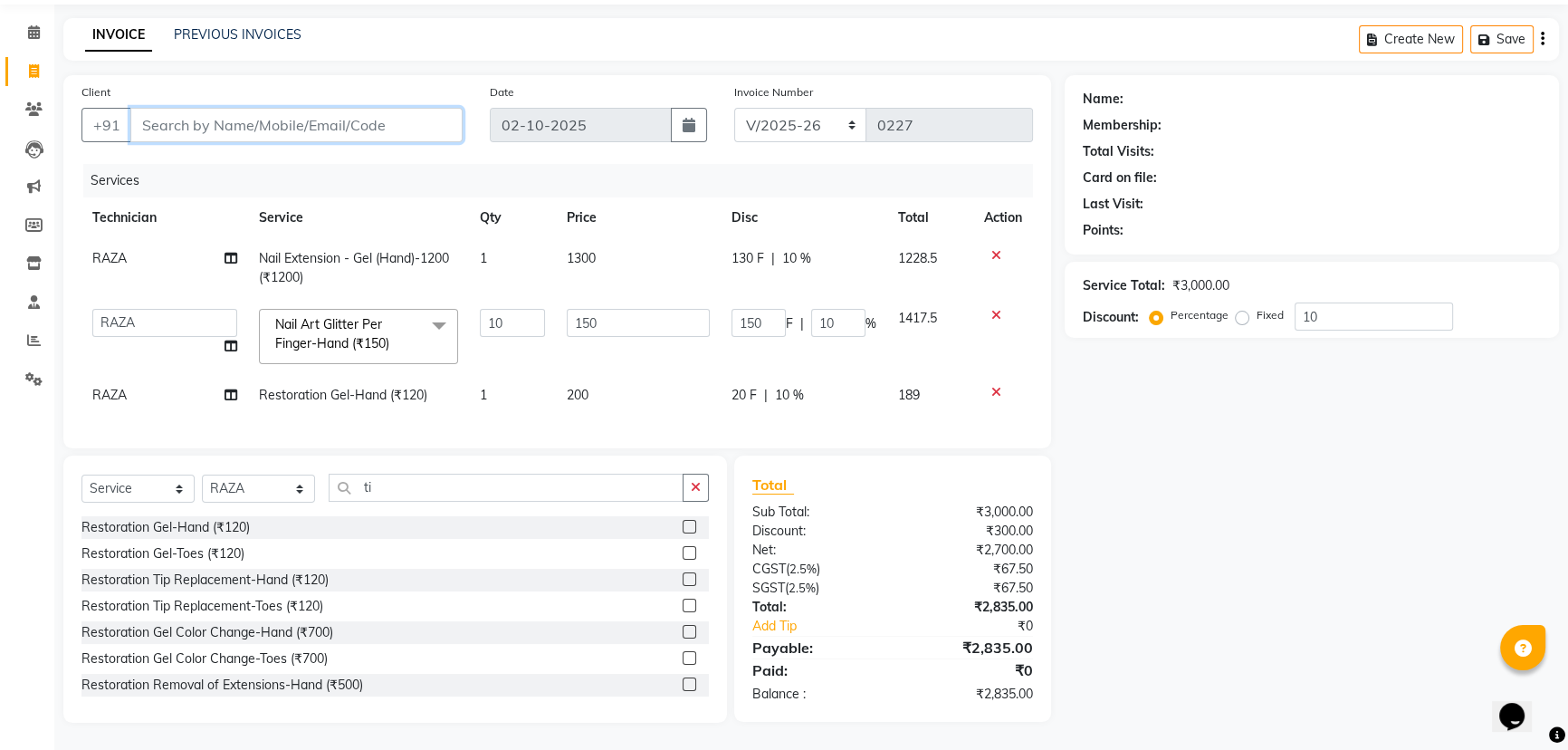
click at [369, 111] on input "Client" at bounding box center [296, 124] width 332 height 35
type input "7"
type input "0"
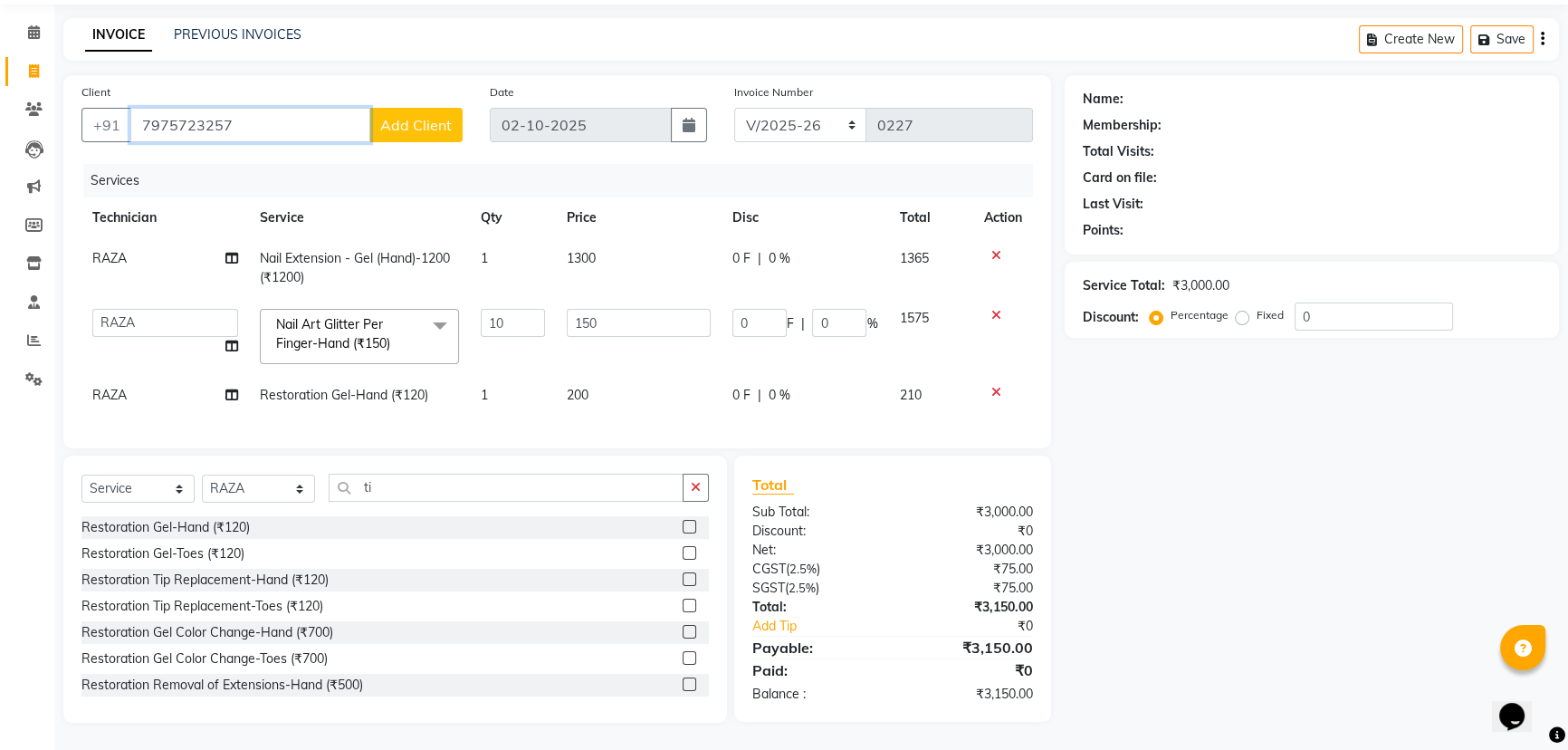
type input "7975723257"
click at [434, 115] on span "Add Client" at bounding box center [416, 124] width 72 height 18
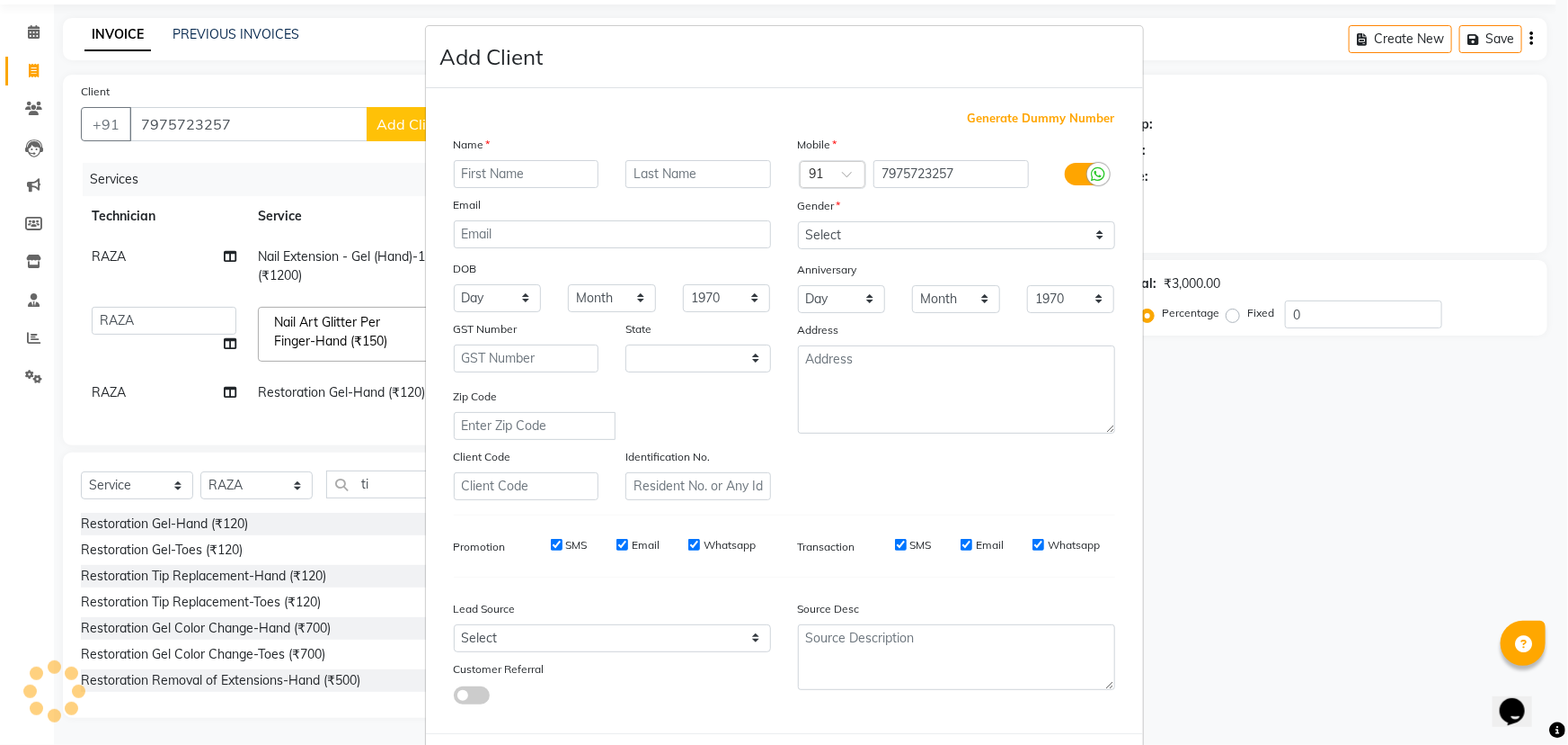
select select "21"
click at [496, 171] on input "text" at bounding box center [526, 174] width 145 height 28
type input "jayshnavi"
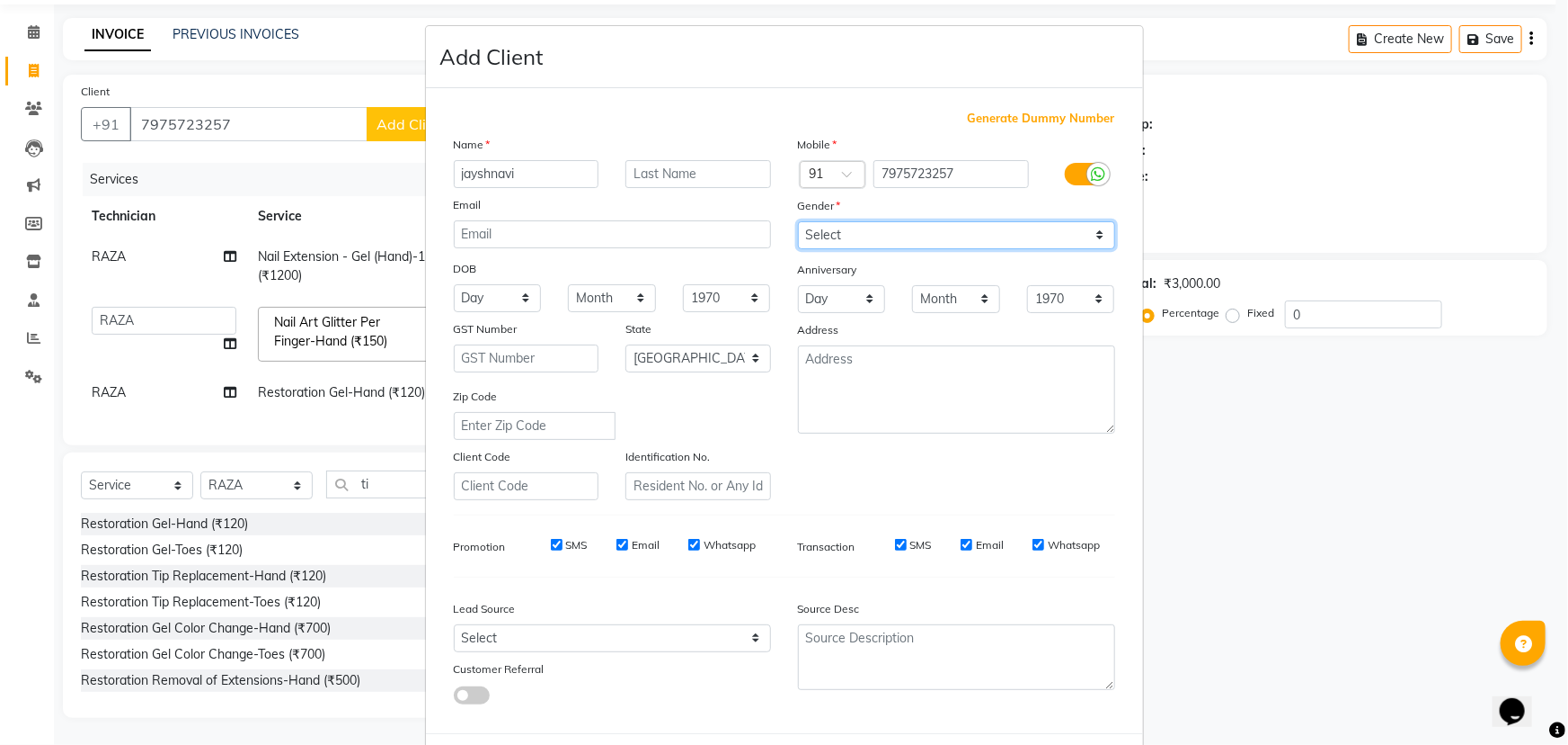
click at [1061, 235] on select "Select [DEMOGRAPHIC_DATA] [DEMOGRAPHIC_DATA] Other Prefer Not To Say" at bounding box center [956, 235] width 317 height 28
select select "[DEMOGRAPHIC_DATA]"
click at [798, 221] on select "Select [DEMOGRAPHIC_DATA] [DEMOGRAPHIC_DATA] Other Prefer Not To Say" at bounding box center [956, 235] width 317 height 28
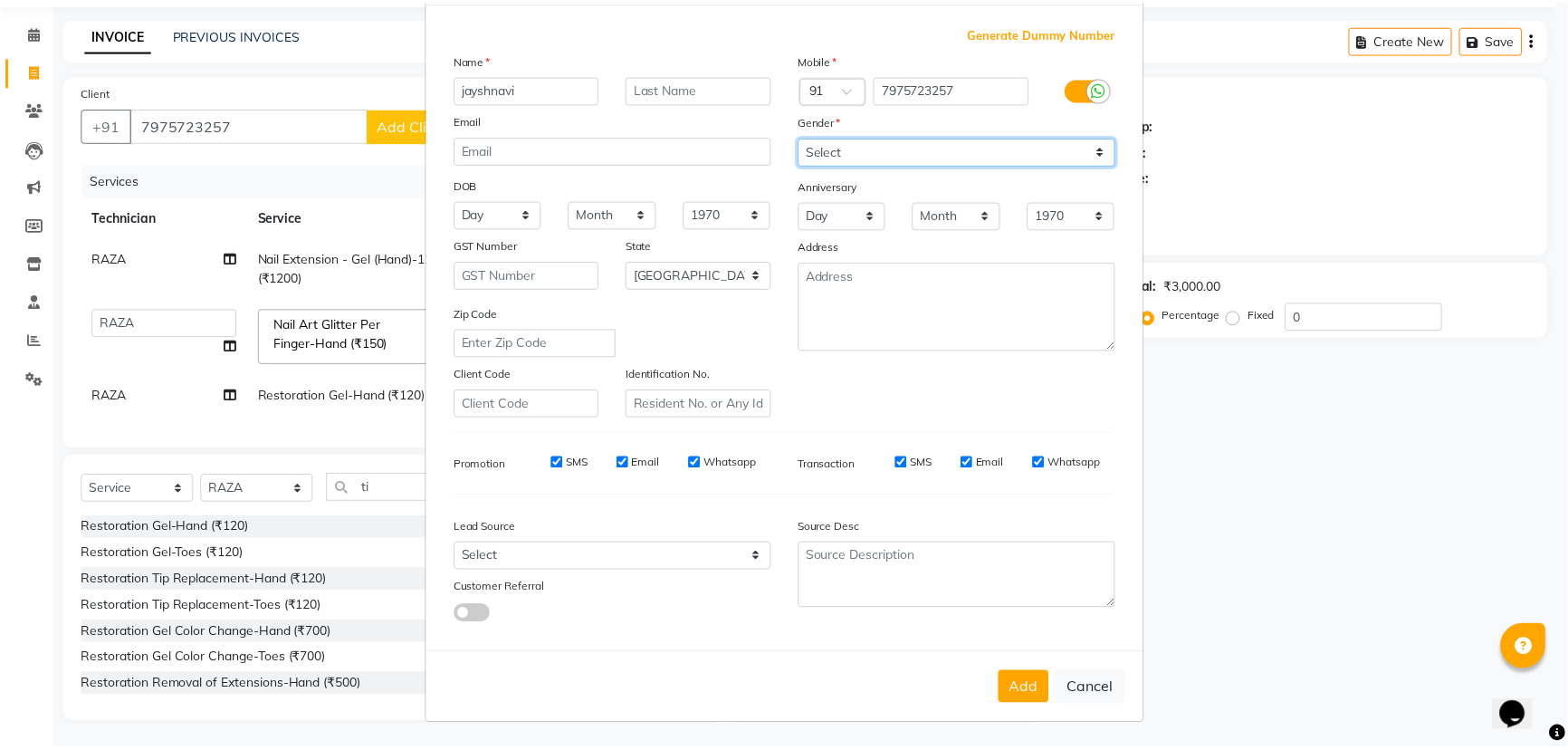
scroll to position [91, 0]
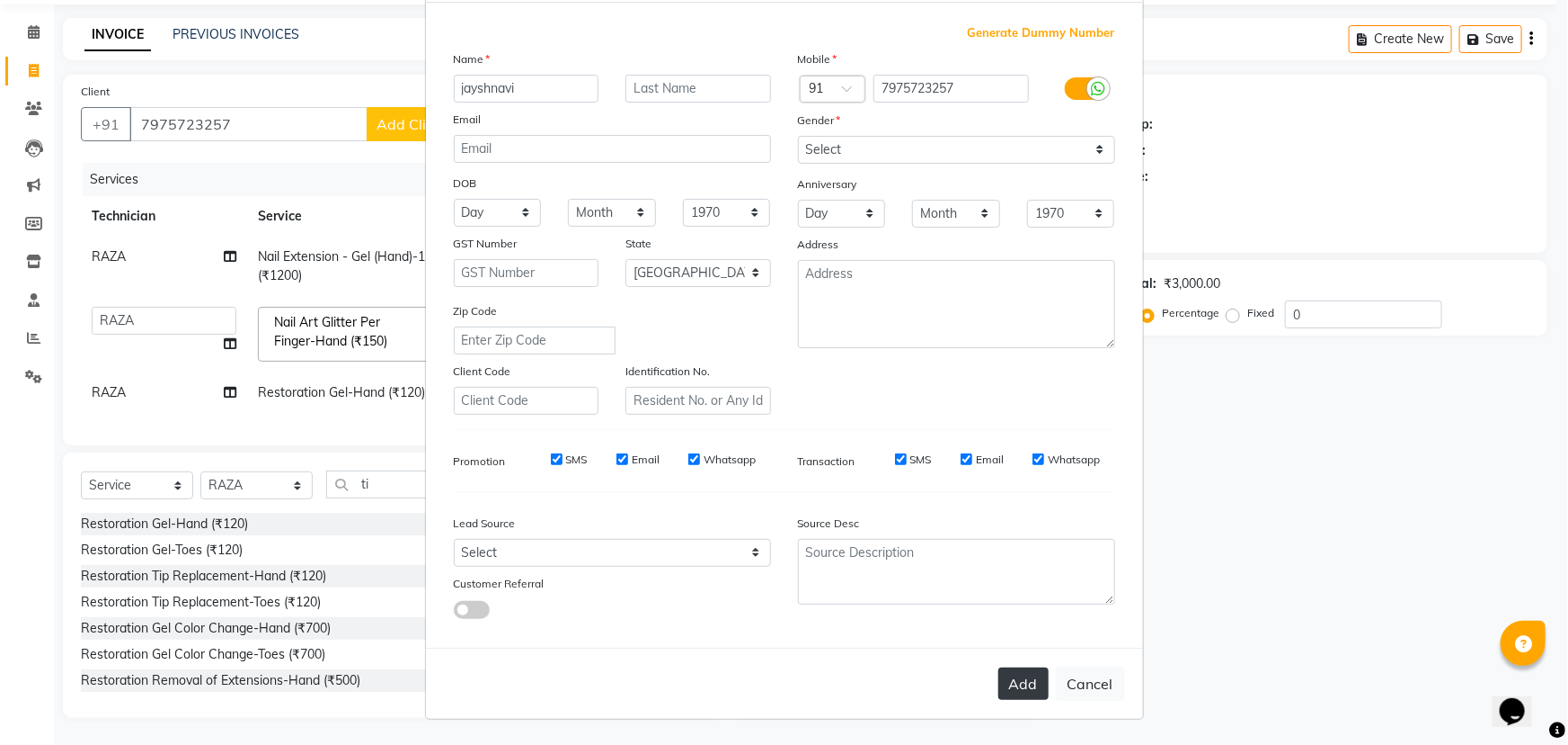
click at [1026, 676] on button "Add" at bounding box center [1023, 683] width 50 height 33
select select
select select "null"
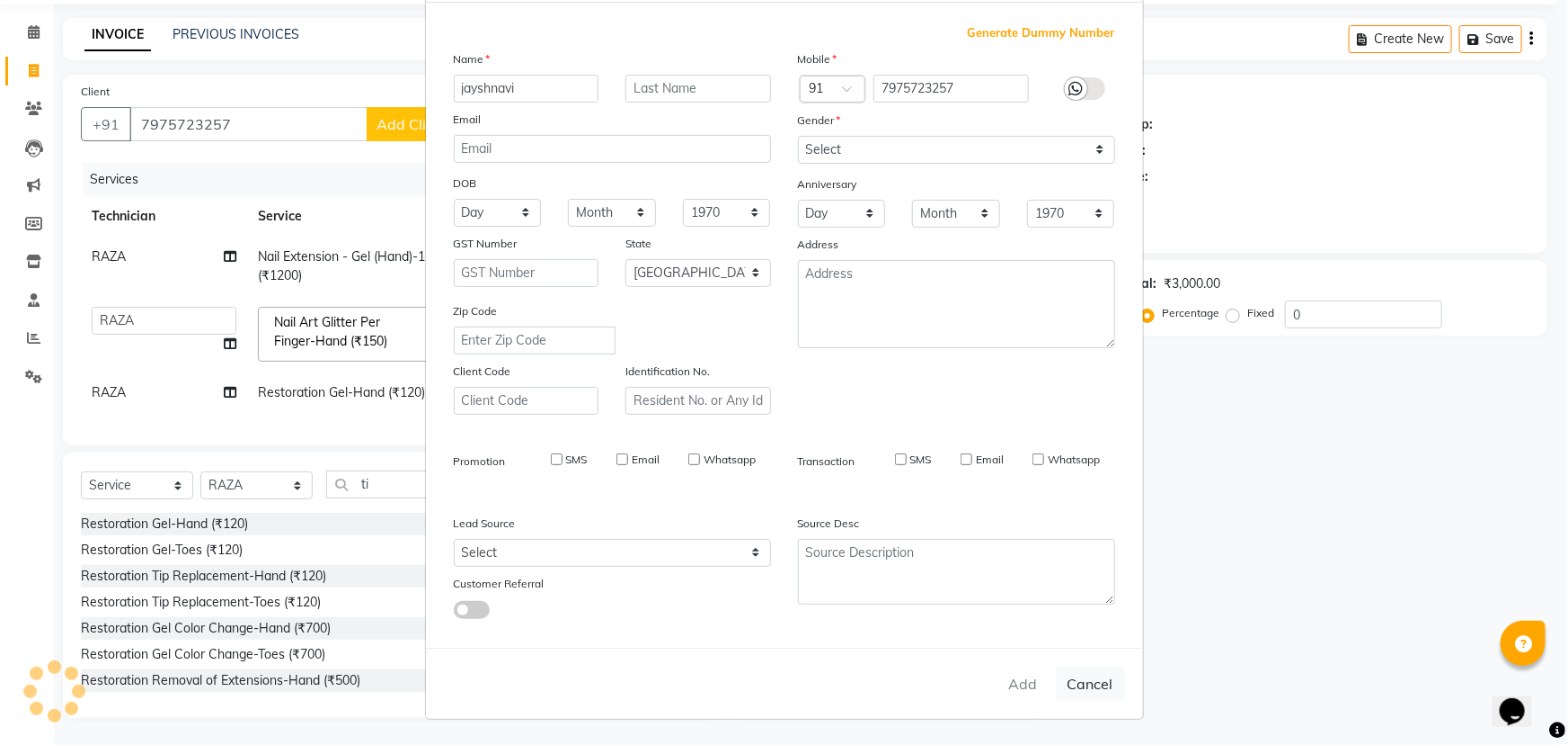
select select
checkbox input "false"
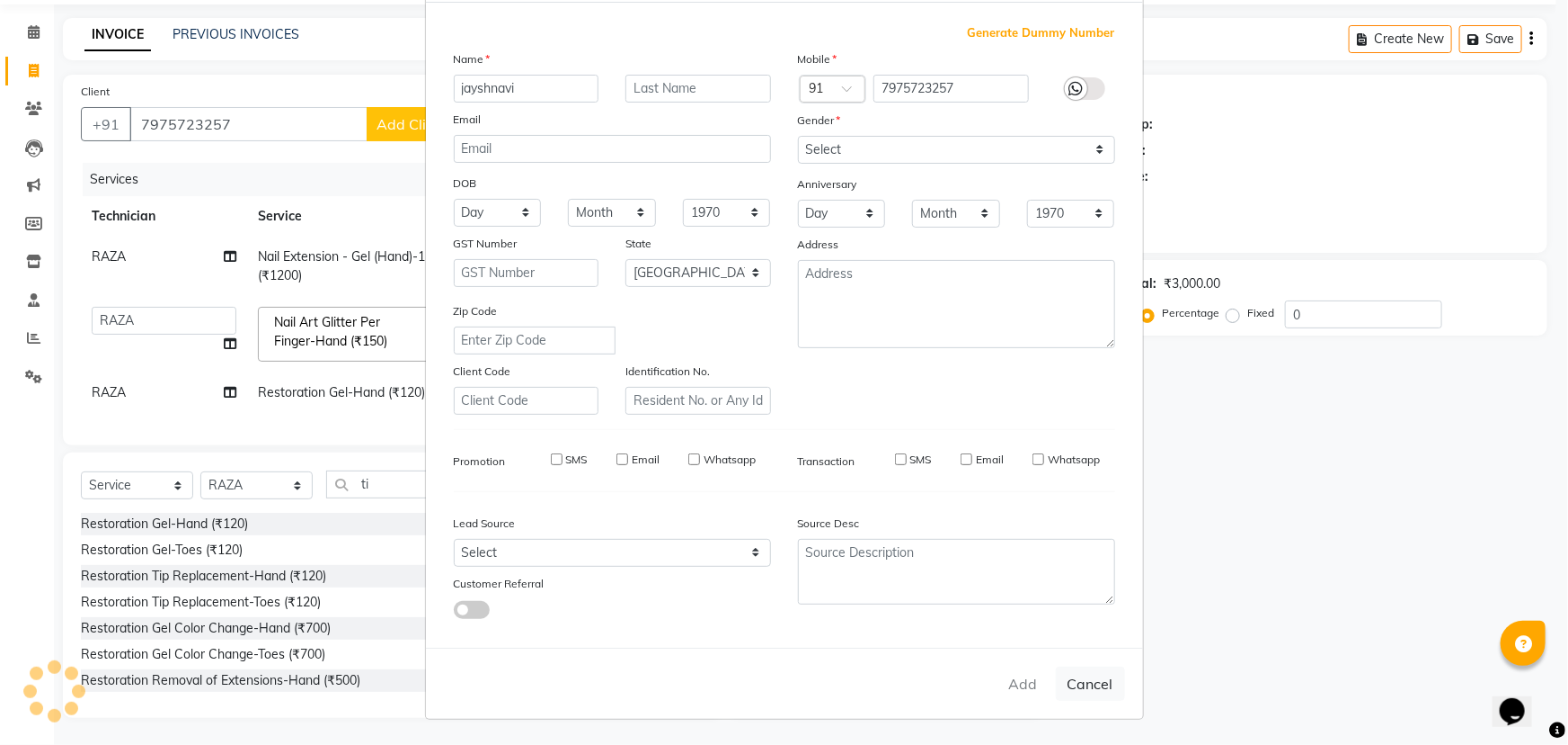
checkbox input "false"
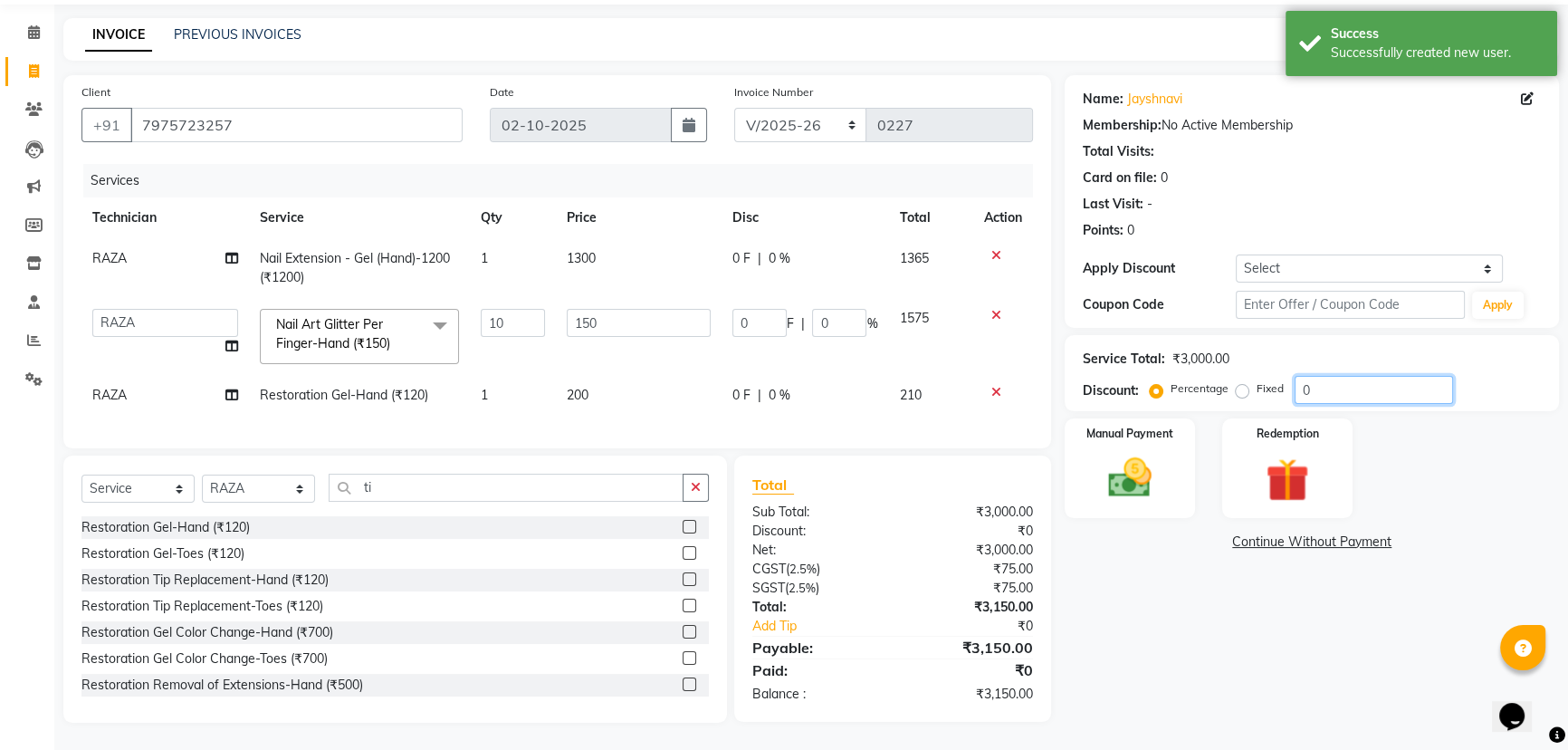
click at [1386, 384] on input "0" at bounding box center [1374, 390] width 158 height 28
type input "1"
type input "15"
type input "1"
type input "10"
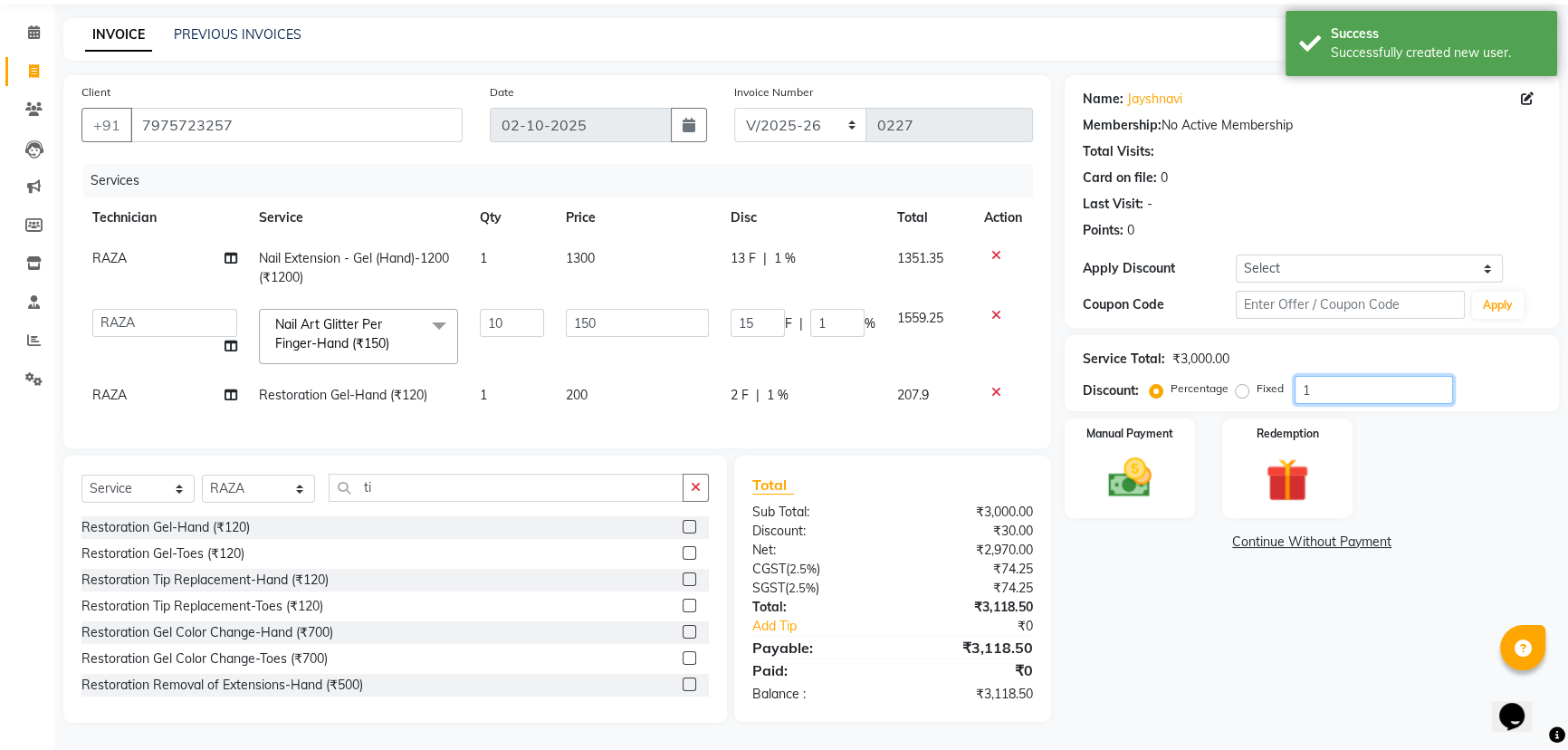
type input "150"
type input "10"
click at [1158, 683] on div "Name: [PERSON_NAME] Membership: No Active Membership Total Visits: Card on file…" at bounding box center [1318, 399] width 508 height 648
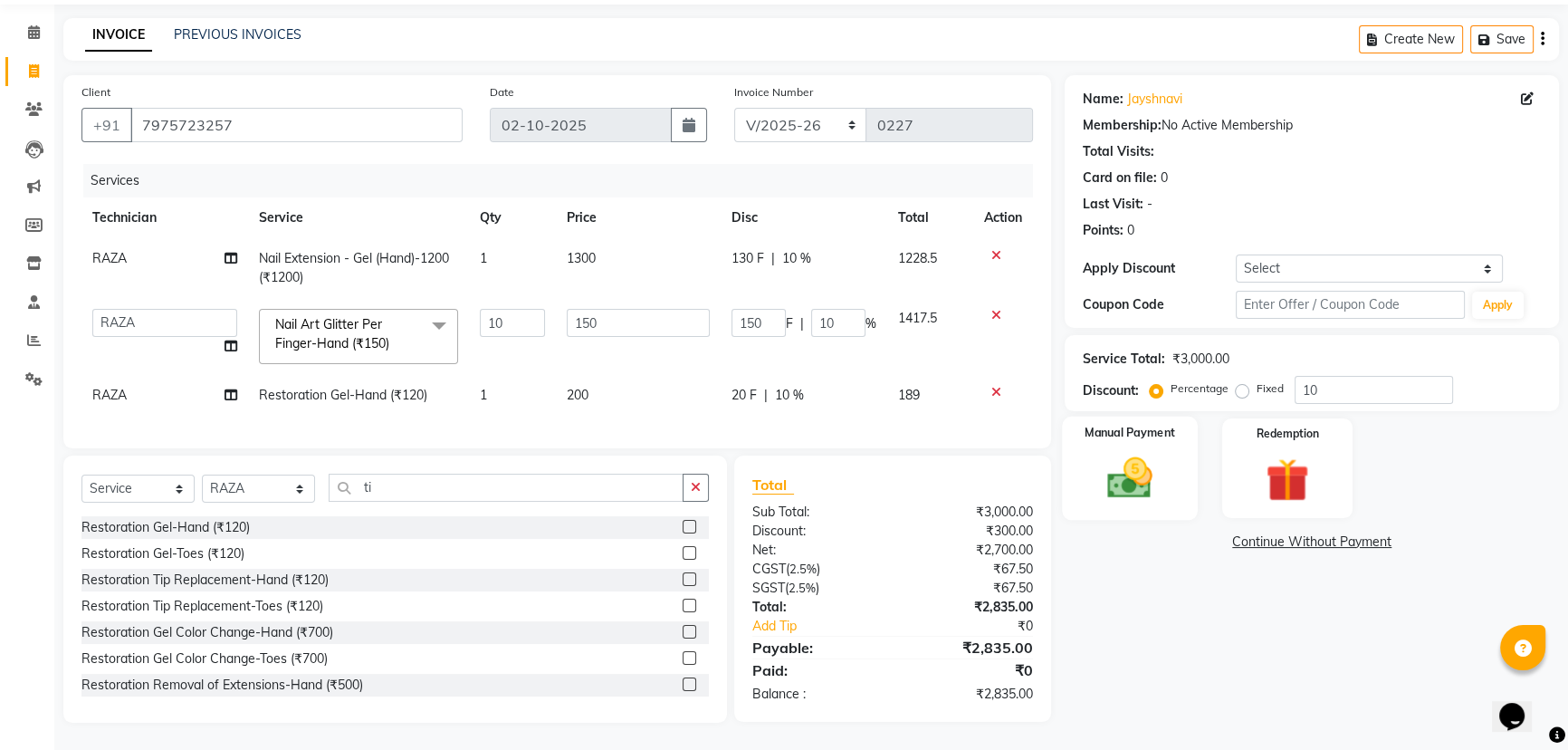
click at [1093, 452] on img at bounding box center [1130, 477] width 74 height 52
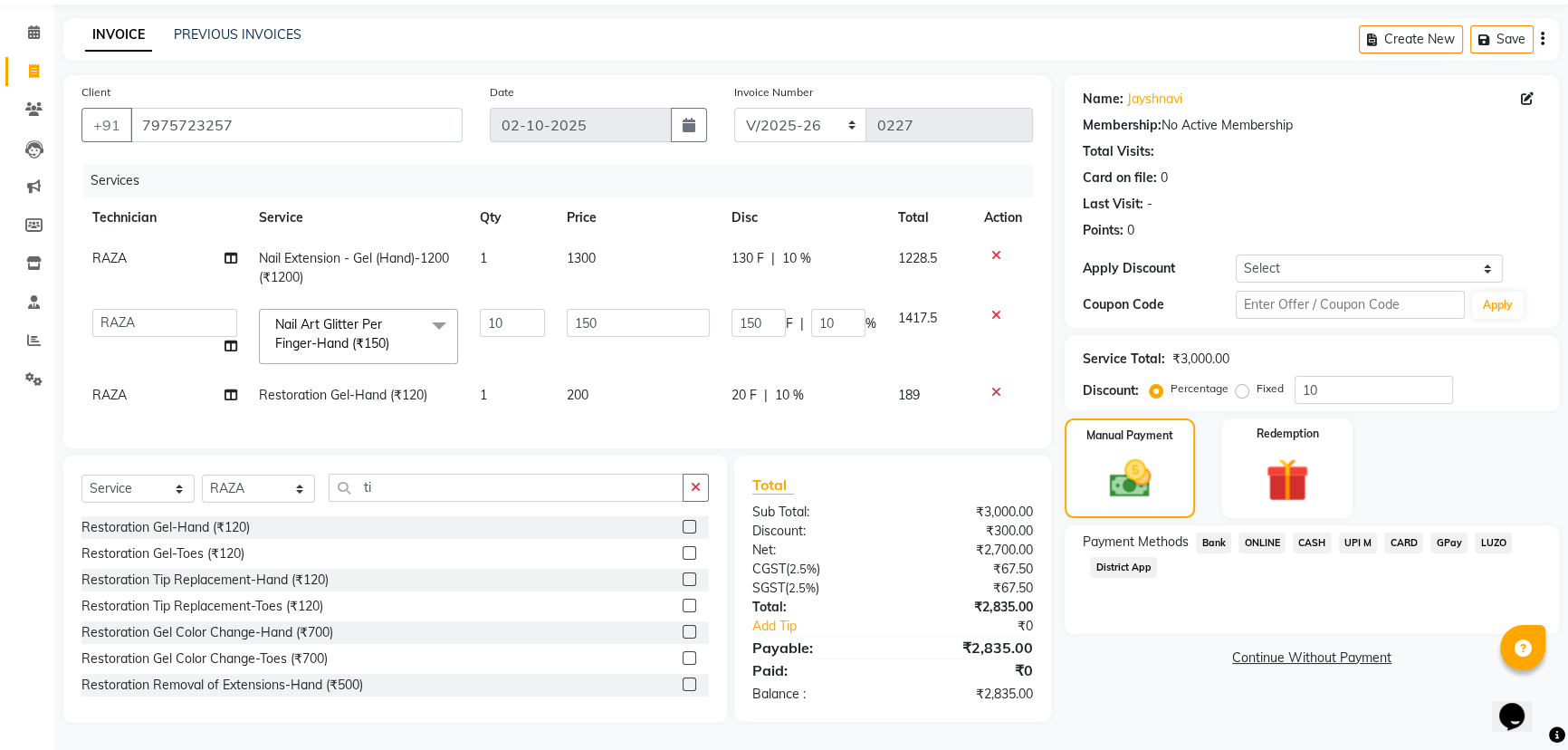
click at [1410, 532] on span "CARD" at bounding box center [1404, 542] width 39 height 21
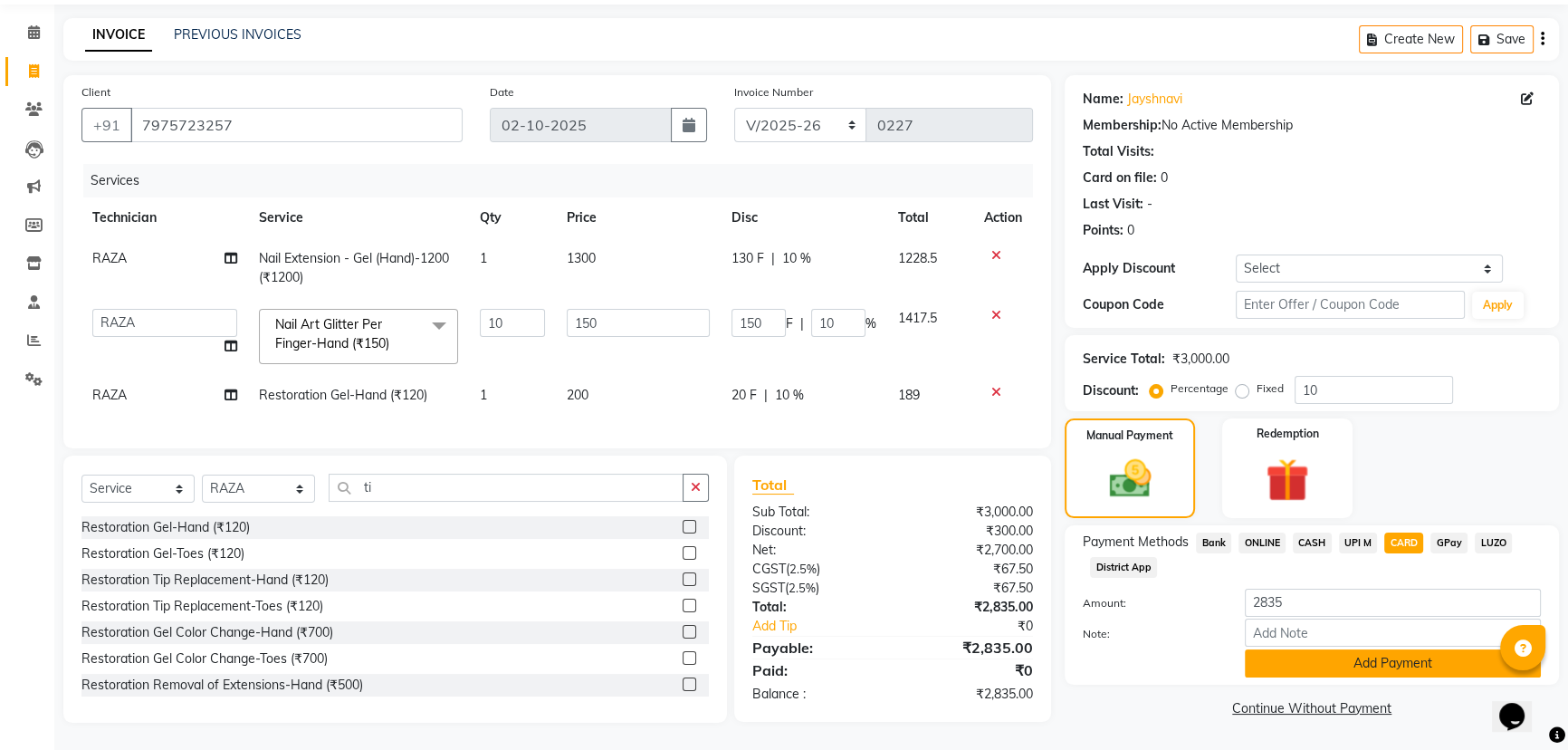
click at [1395, 660] on div "Payment Methods Bank ONLINE CASH UPI M CARD GPay LUZO District App Amount: 2835…" at bounding box center [1311, 605] width 494 height 159
click at [1391, 650] on button "Add Payment" at bounding box center [1393, 663] width 296 height 28
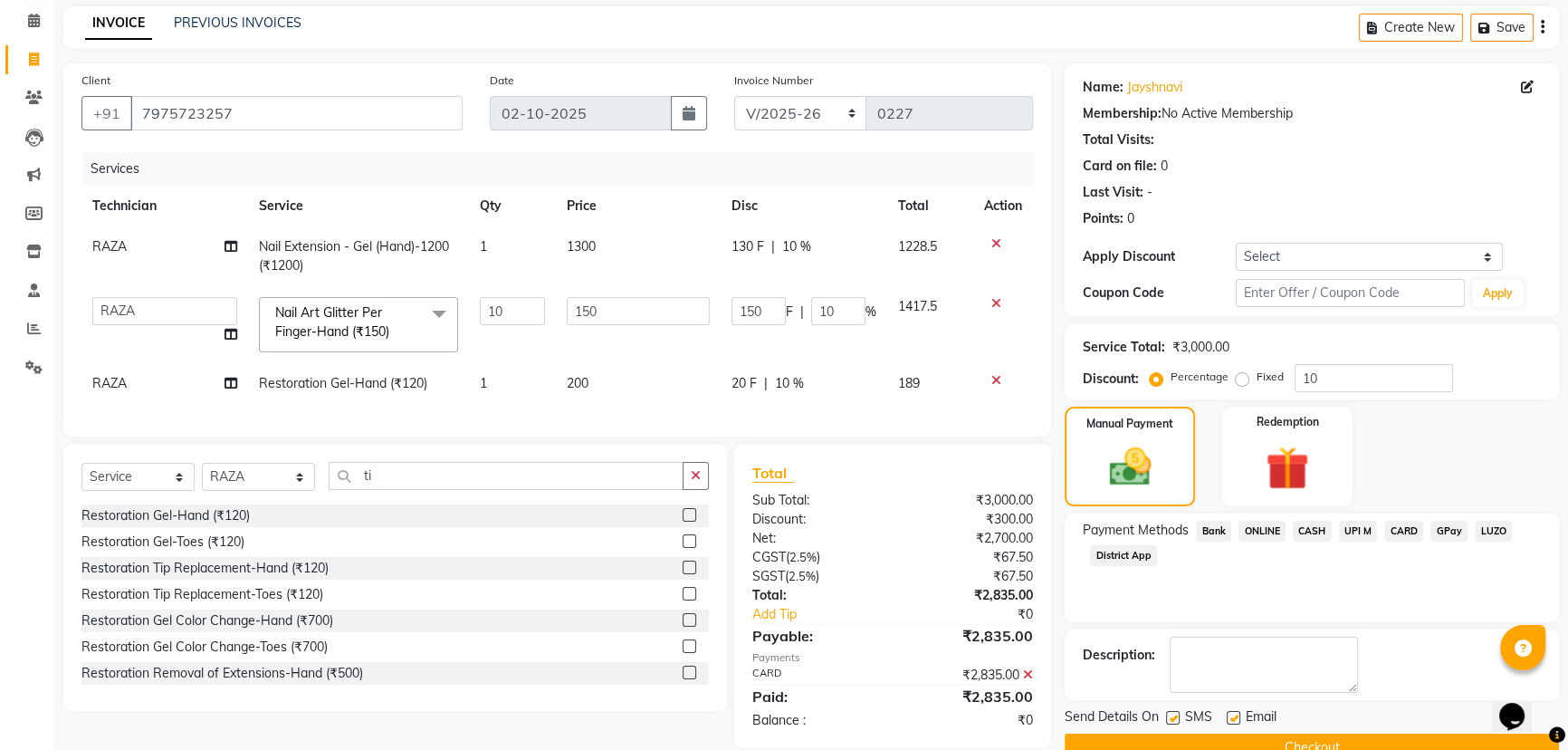
scroll to position [109, 0]
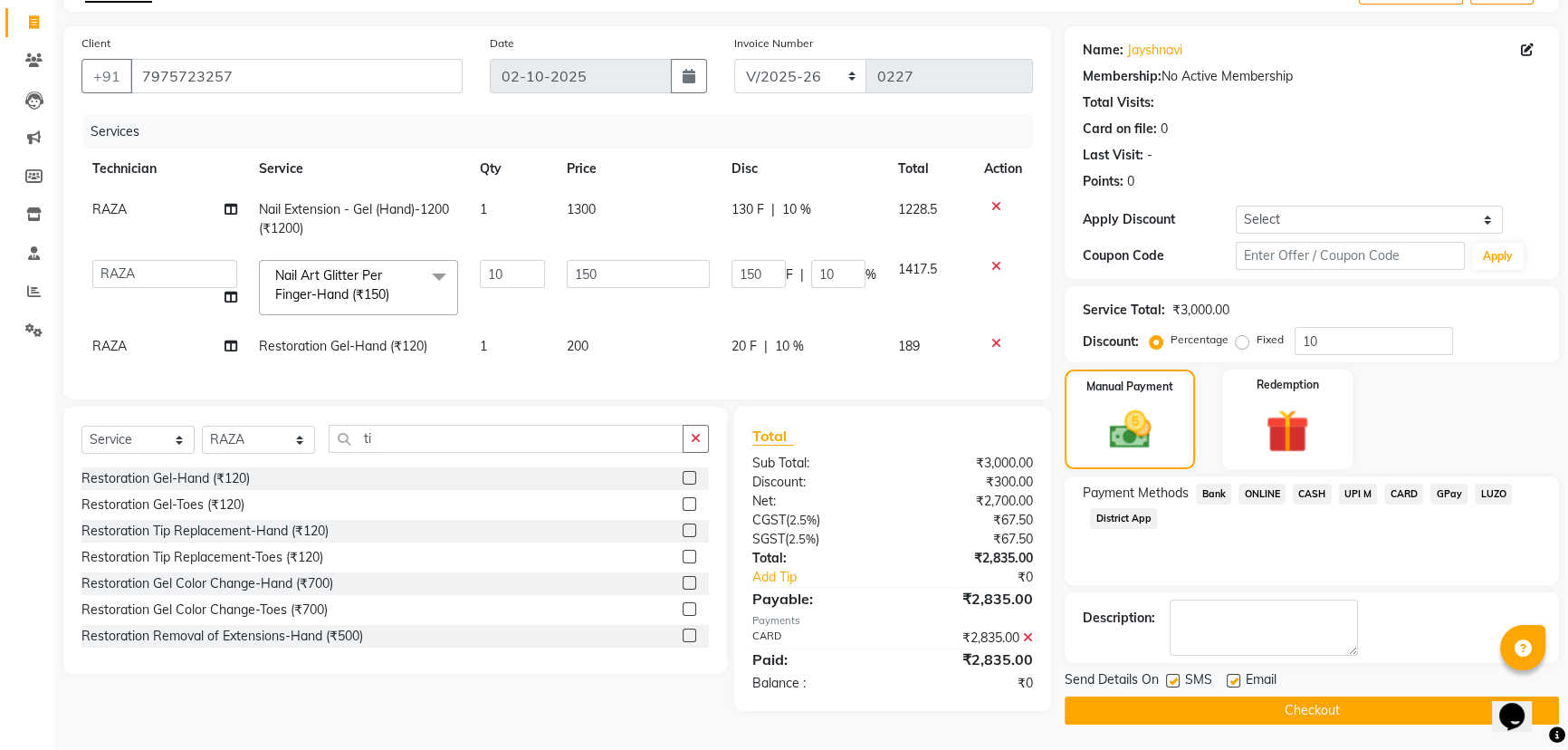
click at [1323, 700] on button "Checkout" at bounding box center [1311, 710] width 494 height 28
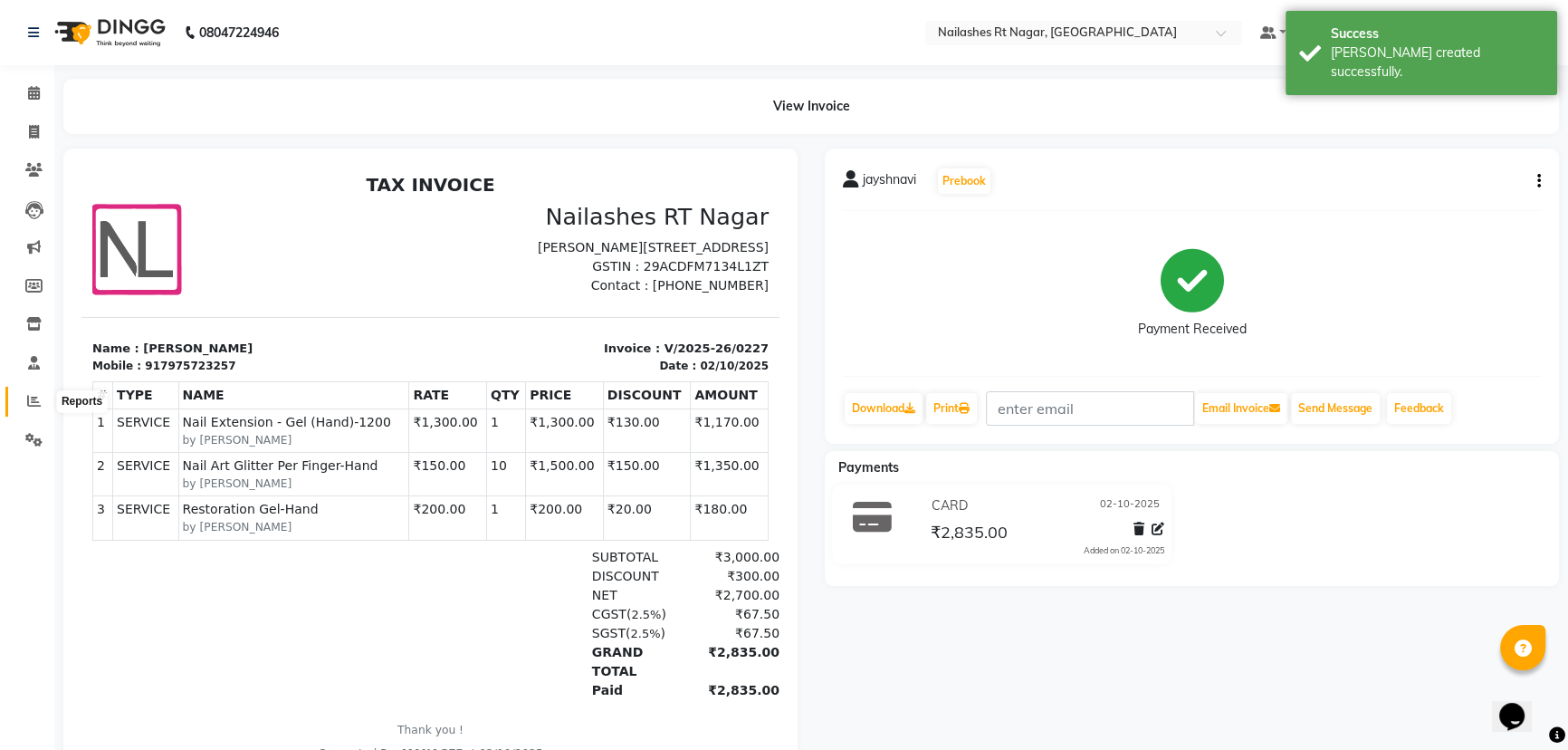
click at [27, 402] on icon at bounding box center [34, 401] width 14 height 14
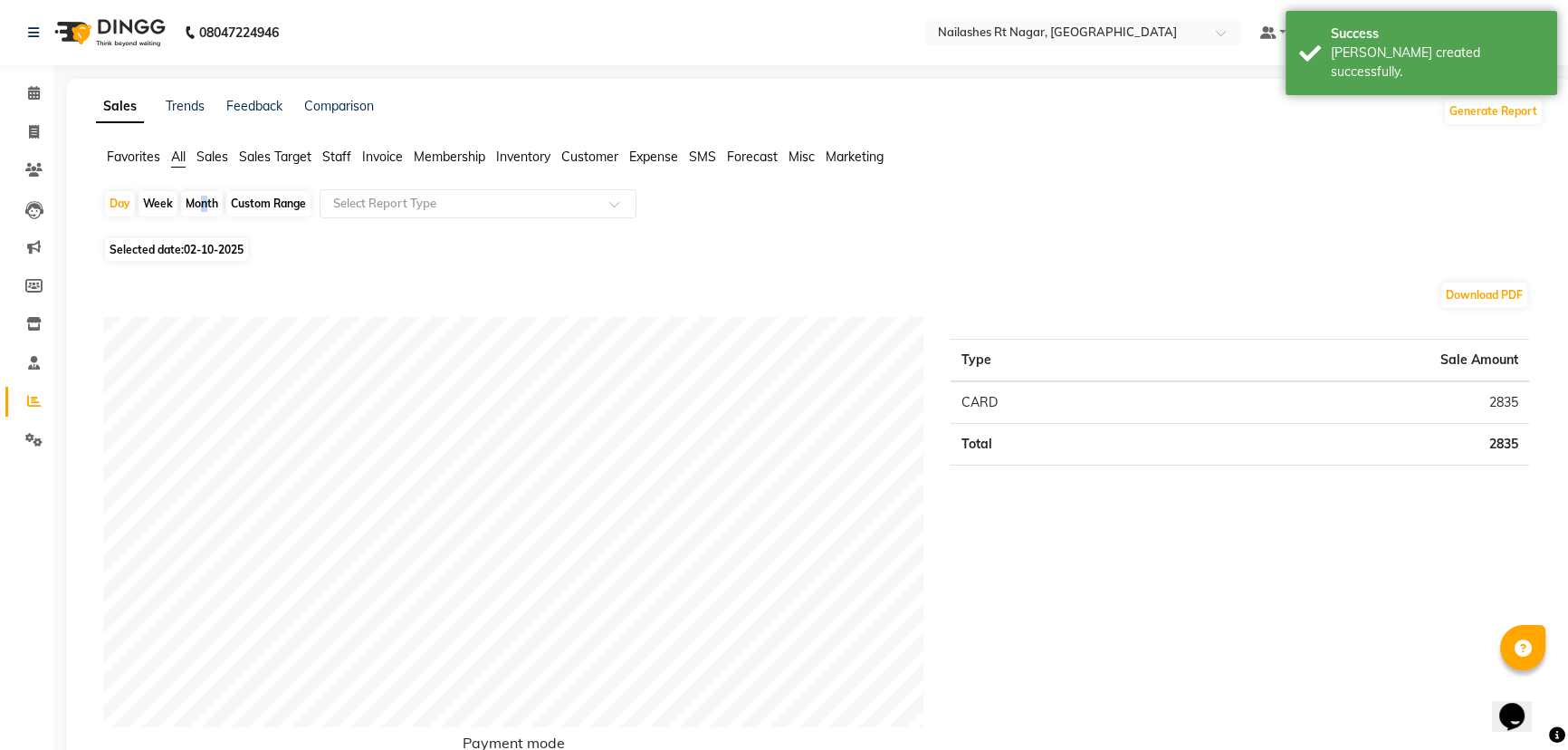
click at [198, 199] on div "Month" at bounding box center [202, 203] width 42 height 25
select select "10"
select select "2025"
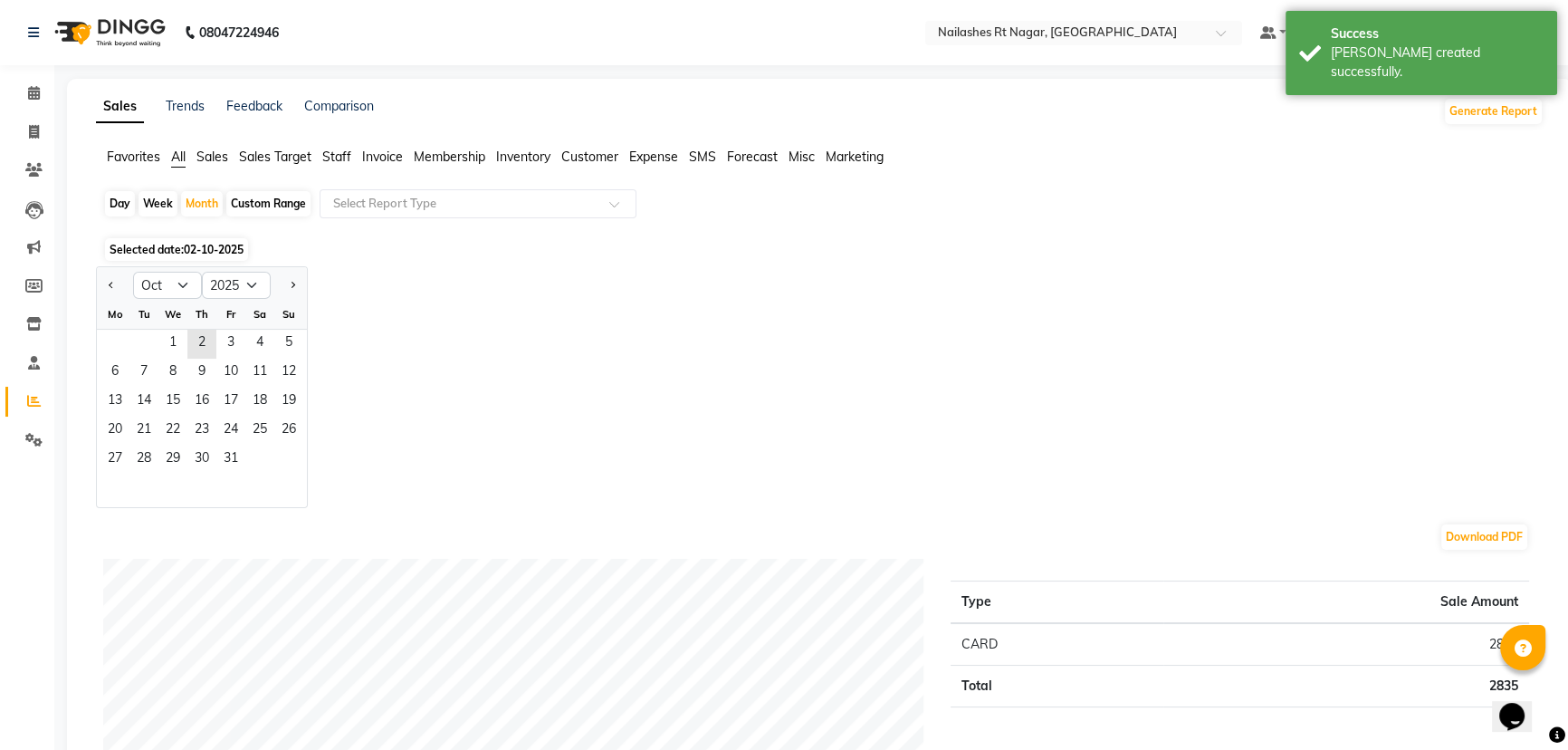
click at [337, 156] on span "Staff" at bounding box center [336, 156] width 29 height 16
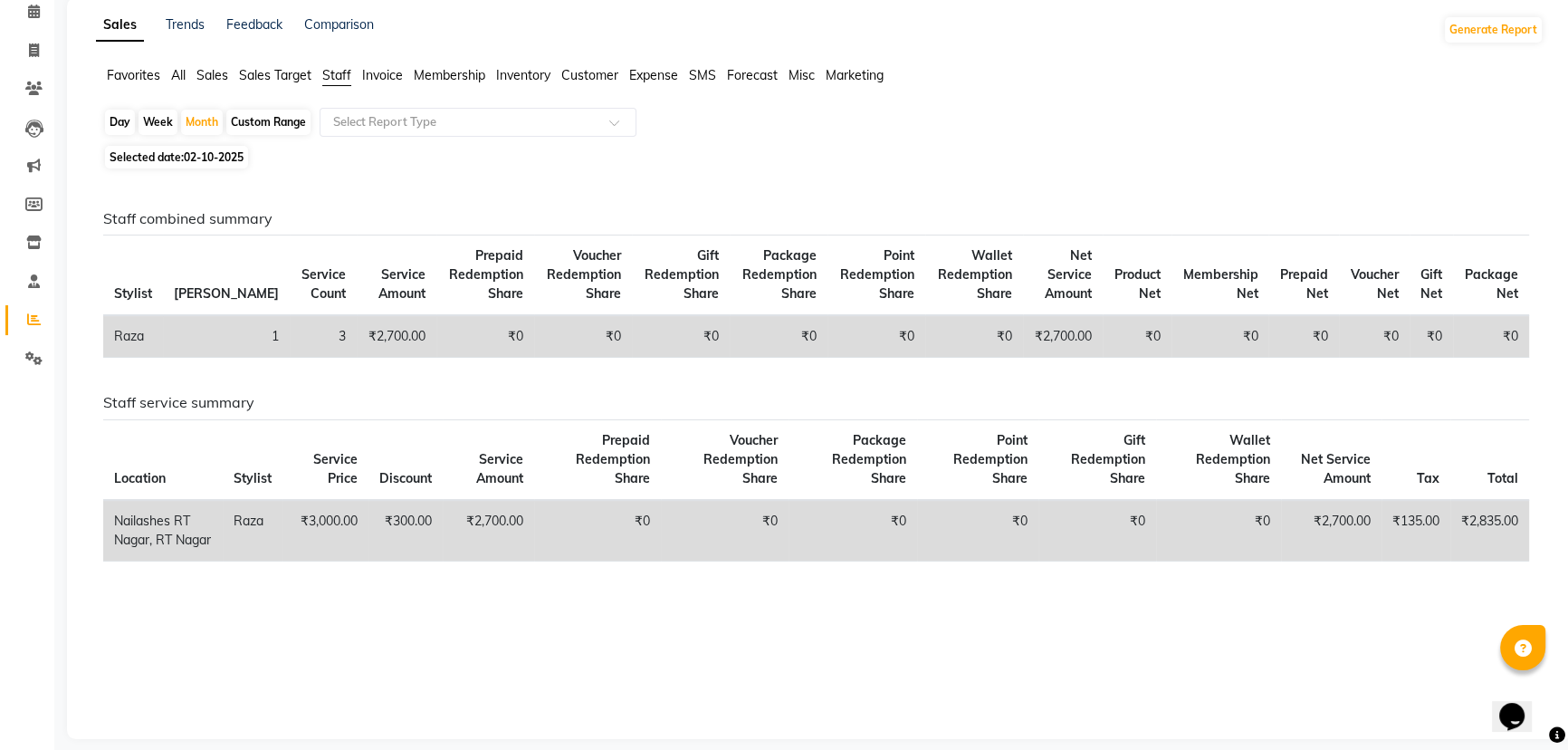
scroll to position [82, 0]
click at [212, 126] on div "Month" at bounding box center [202, 121] width 42 height 25
select select "10"
select select "2025"
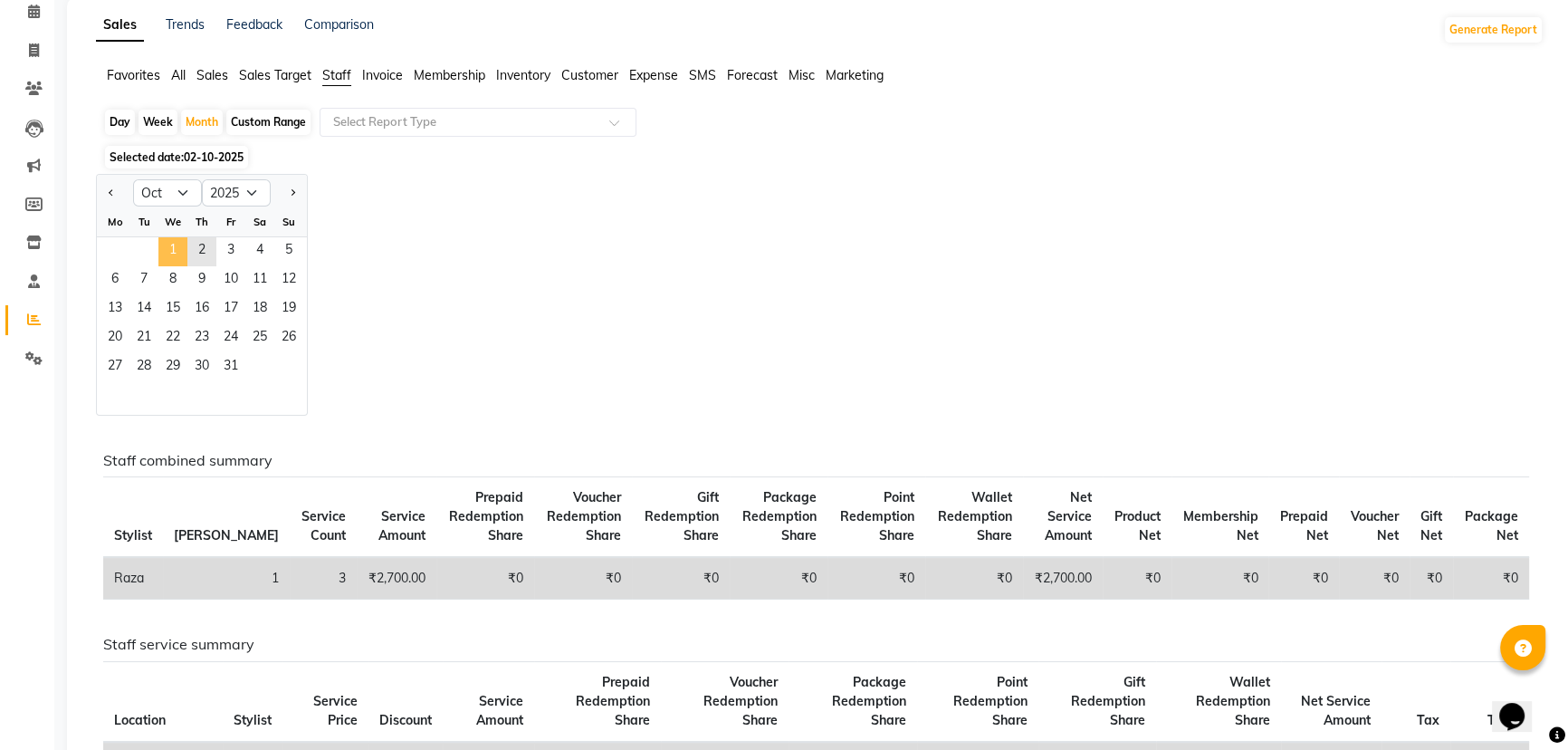
click at [167, 251] on span "1" at bounding box center [172, 251] width 29 height 29
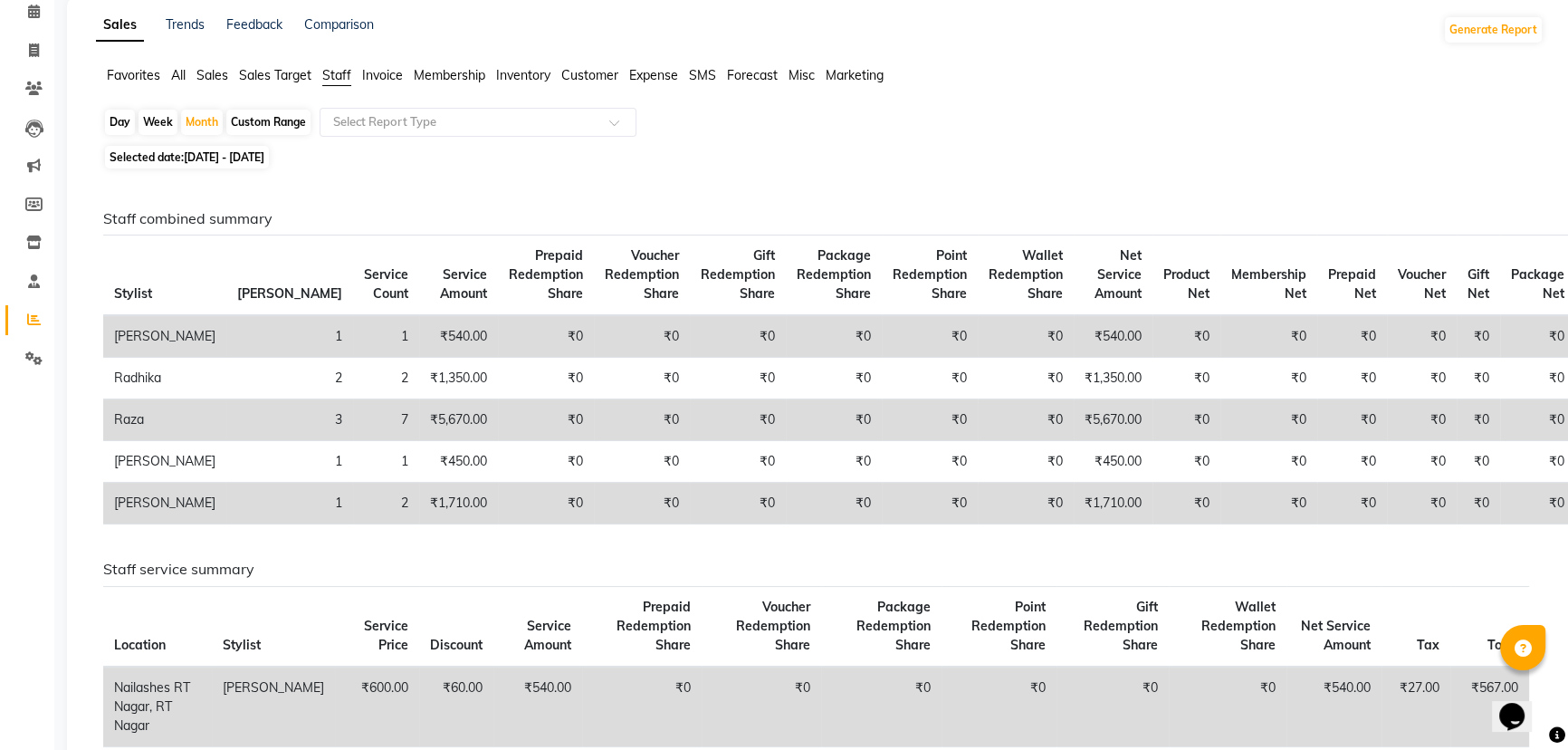
scroll to position [0, 0]
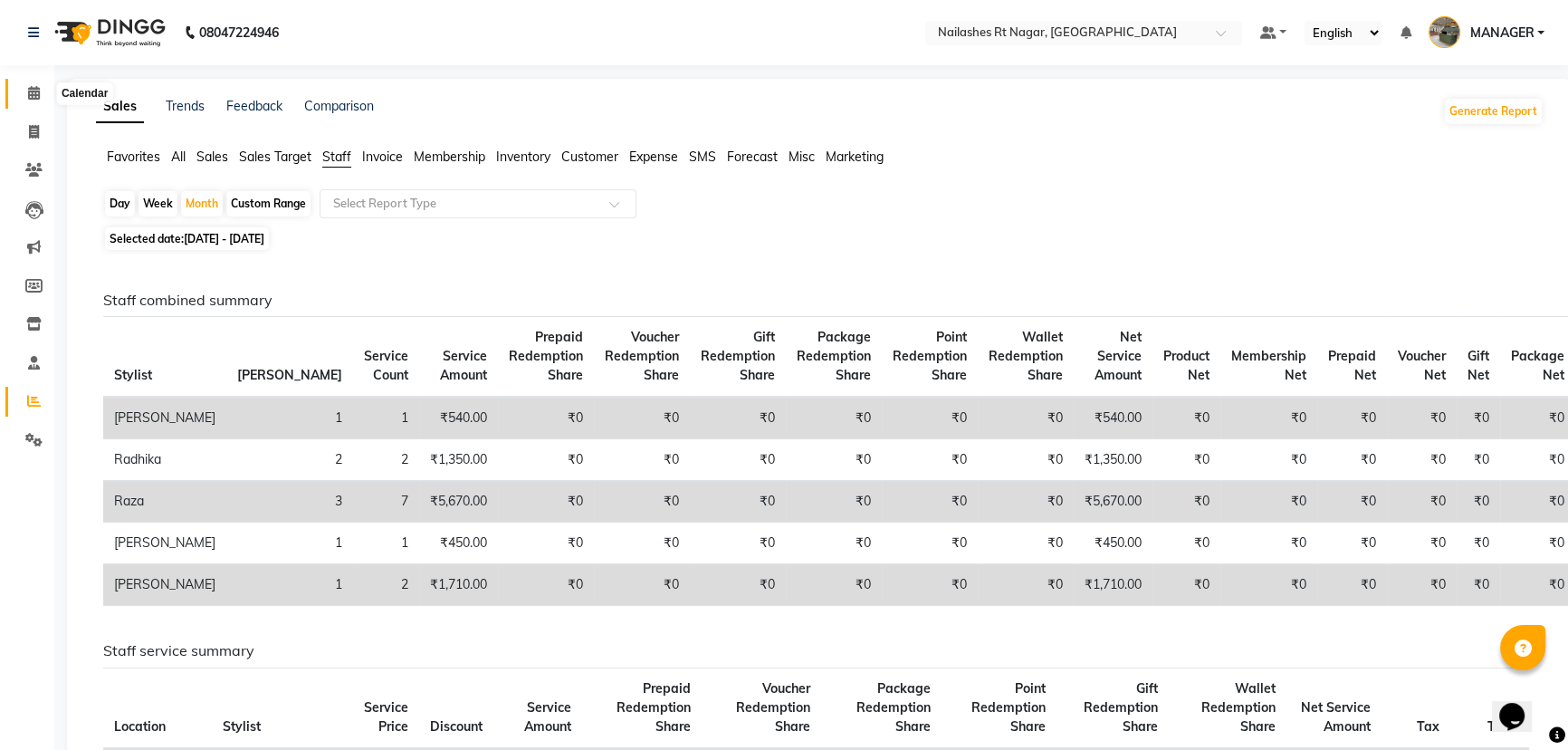
click at [26, 98] on span at bounding box center [34, 94] width 32 height 21
